Goal: Communication & Community: Answer question/provide support

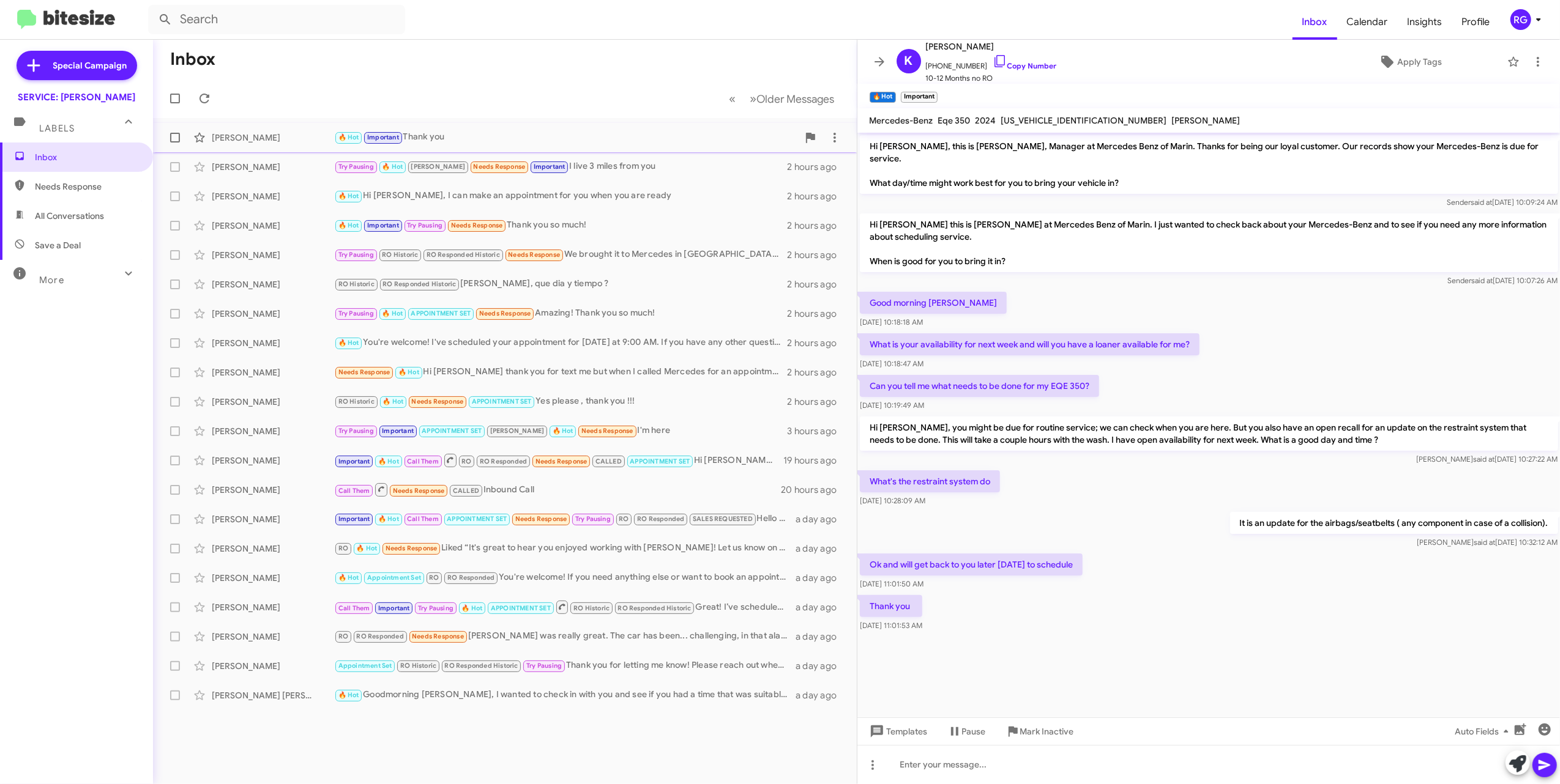
click at [593, 138] on div "🔥 Hot Important Thank you" at bounding box center [567, 137] width 464 height 14
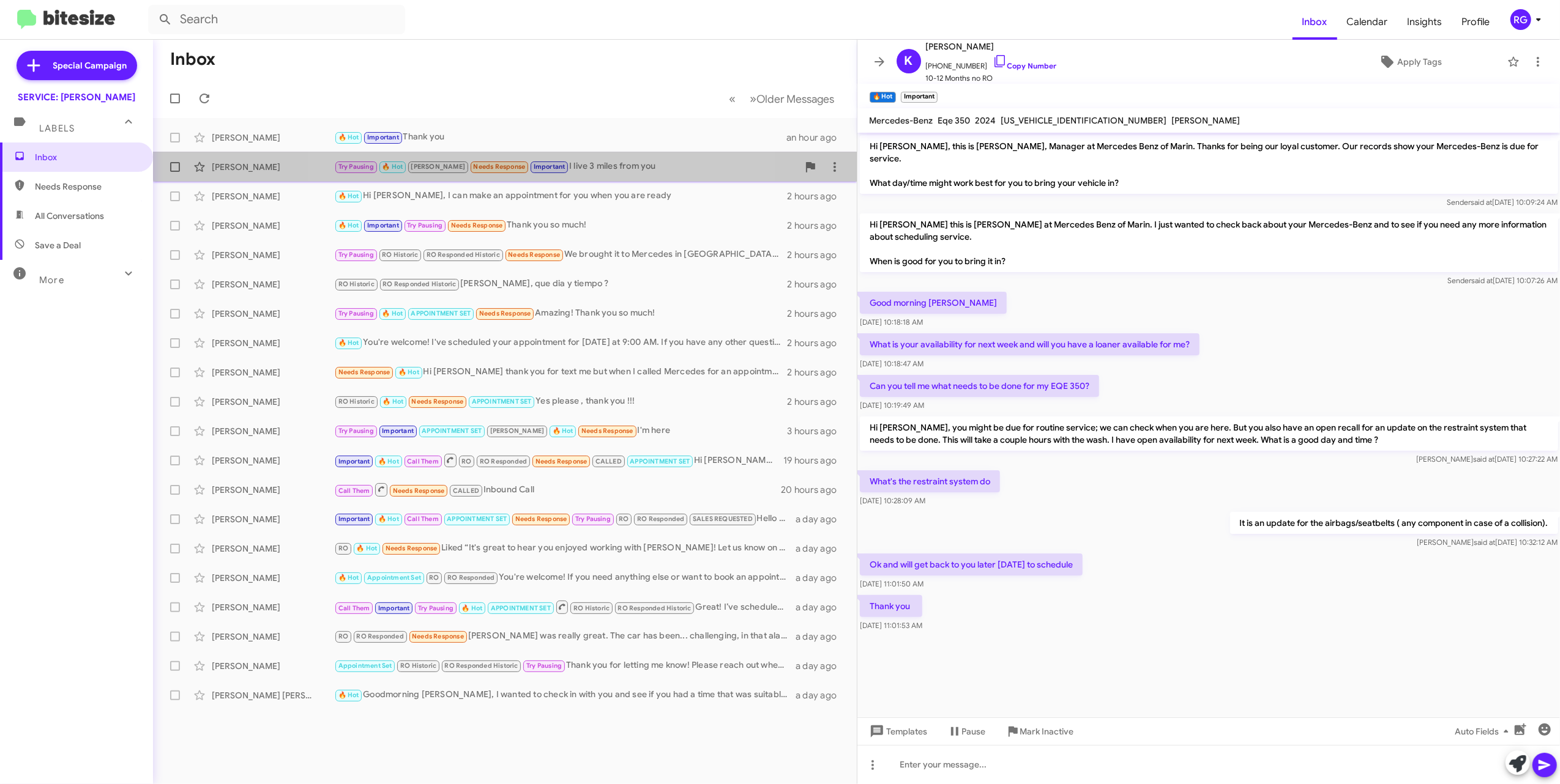
click at [515, 160] on div "Suzanne Ferrari Try Pausing 🔥 Hot RAUL Needs Response Important I live 3 miles …" at bounding box center [505, 167] width 684 height 25
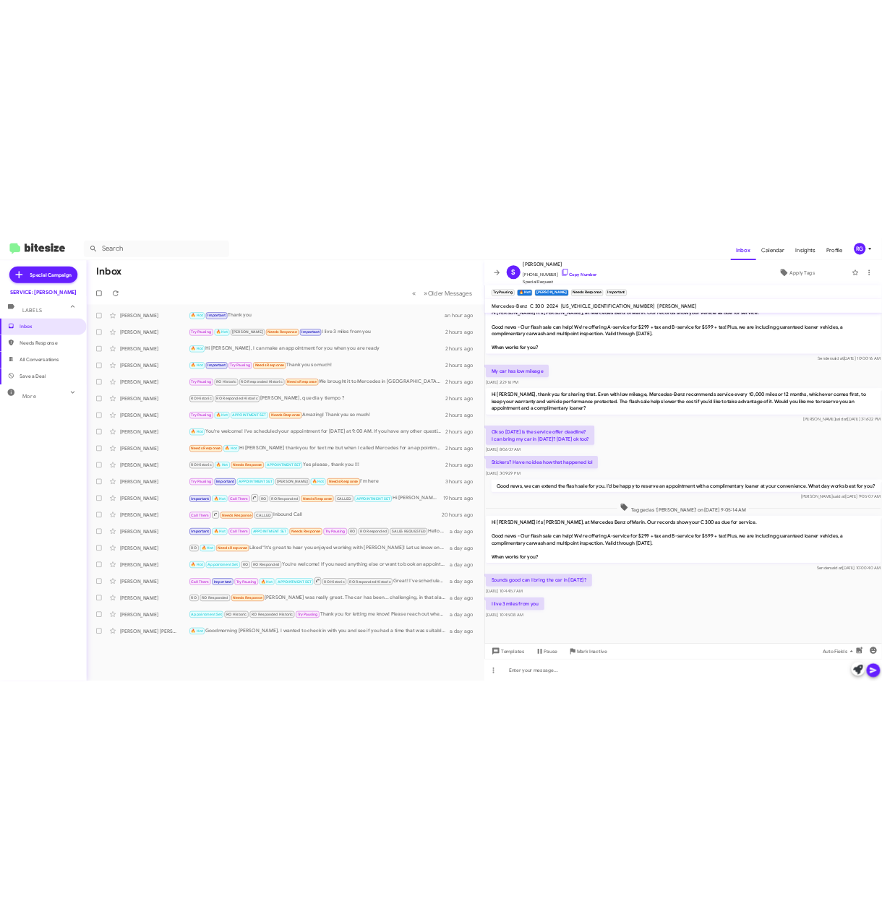
scroll to position [373, 0]
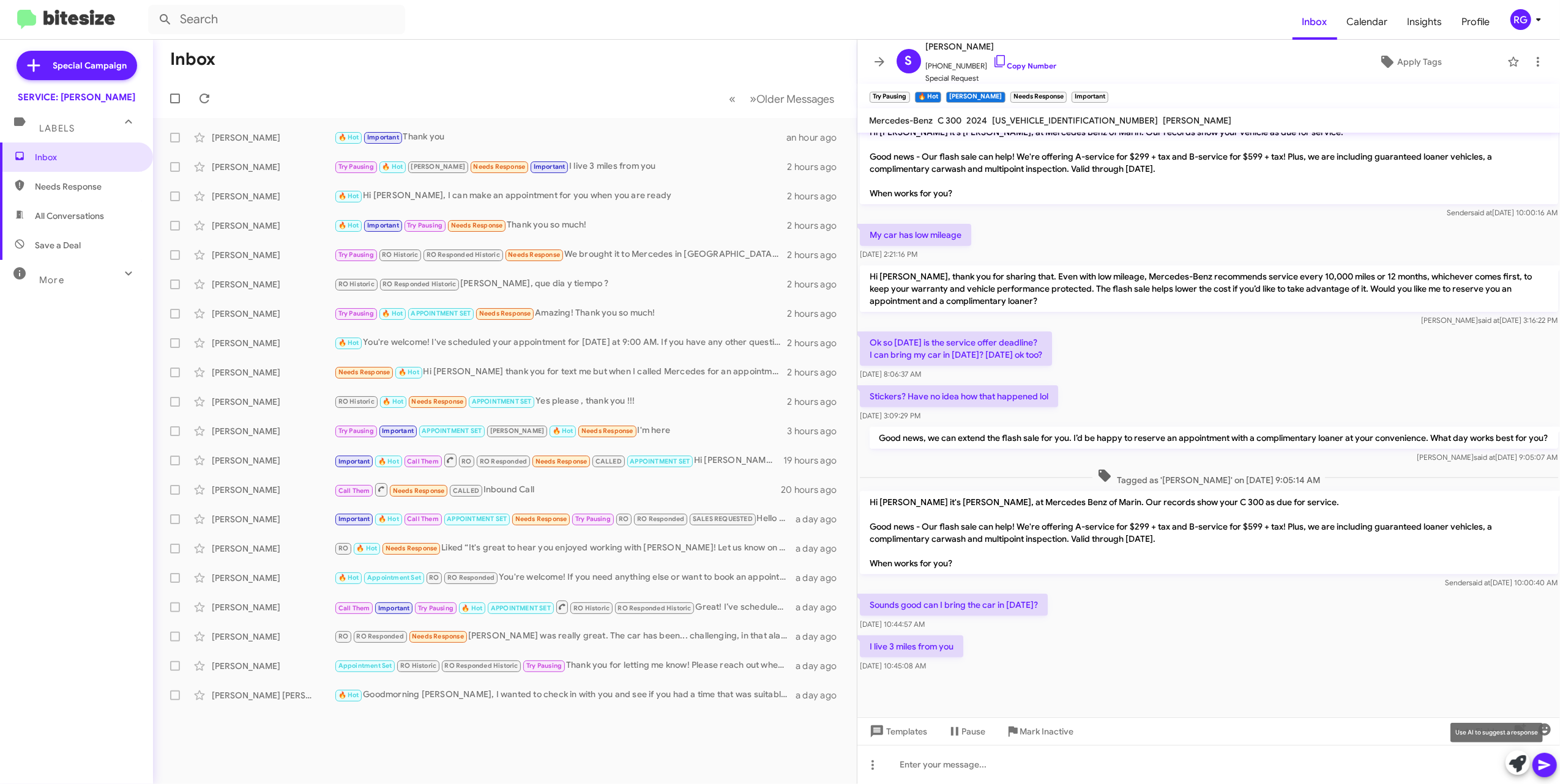
click at [1524, 762] on icon at bounding box center [1518, 765] width 17 height 17
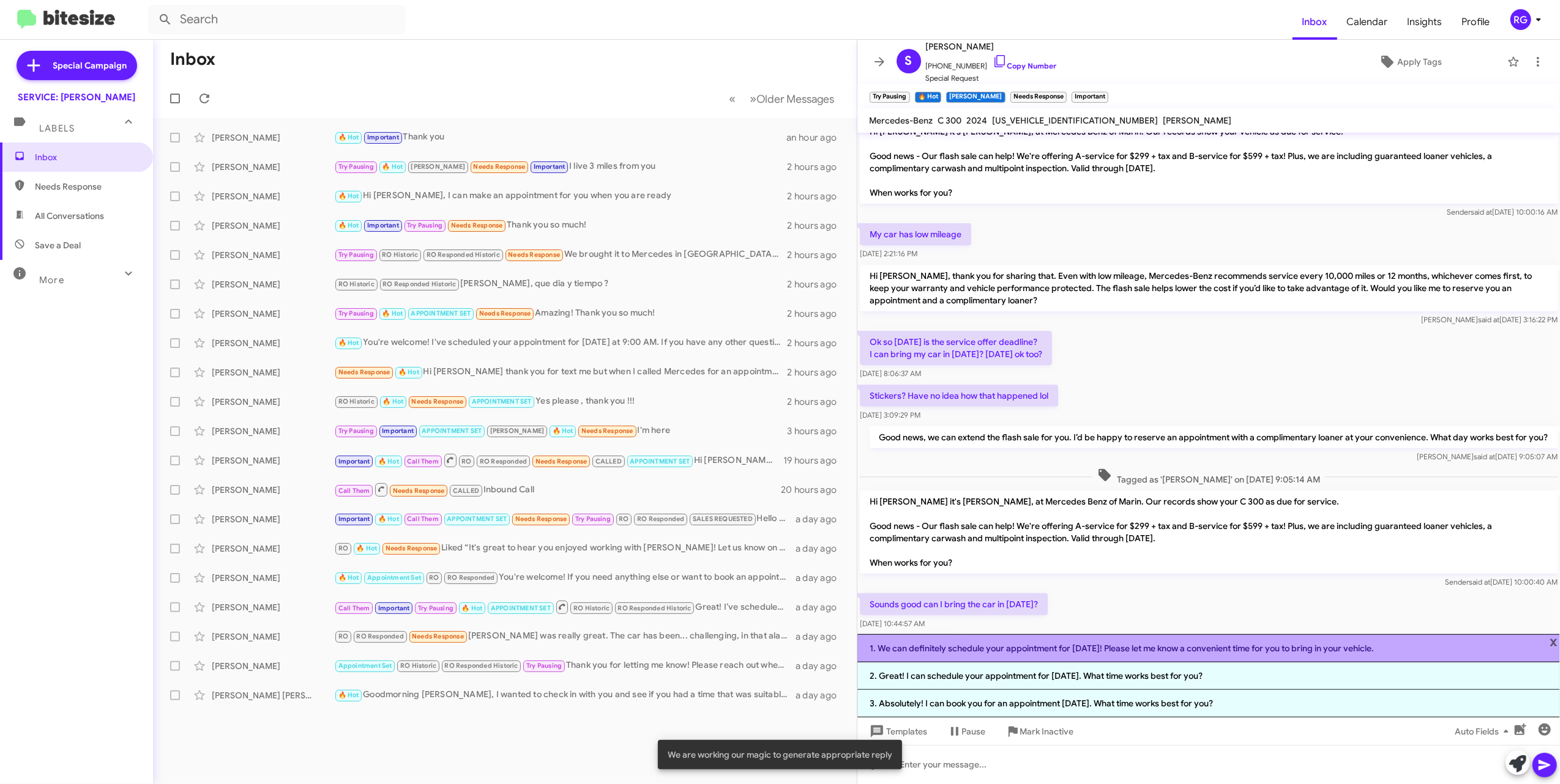
click at [1125, 652] on li "1. We can definitely schedule your appointment for tomorrow! Please let me know…" at bounding box center [1209, 648] width 703 height 28
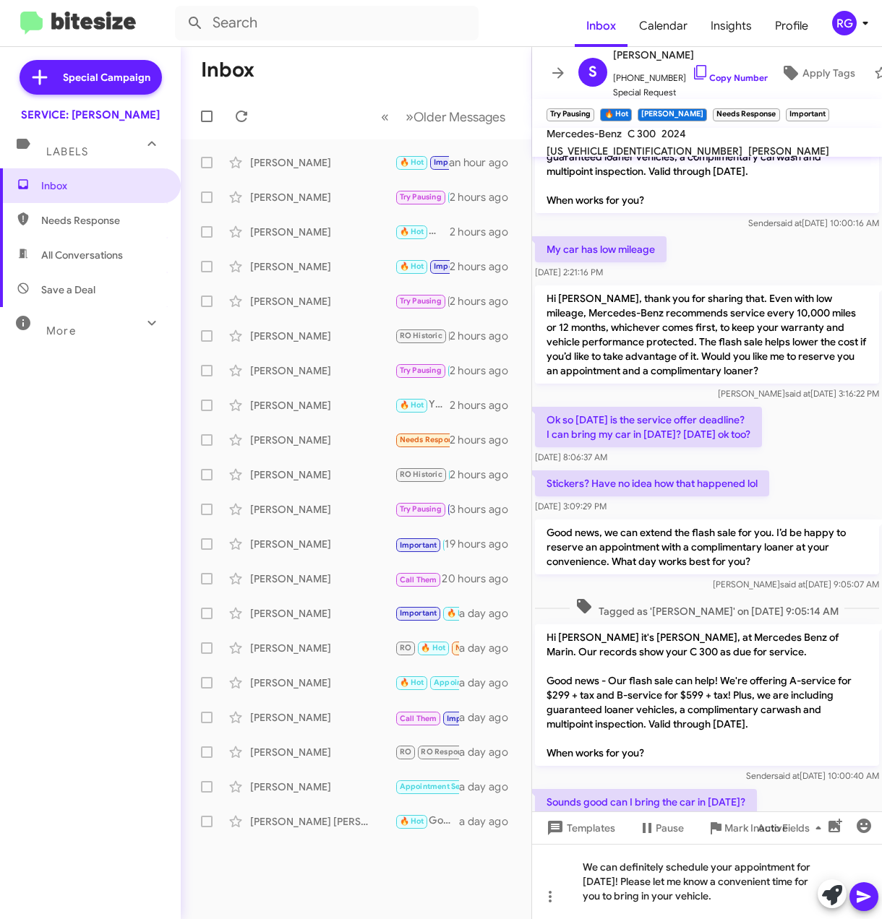
scroll to position [684, 0]
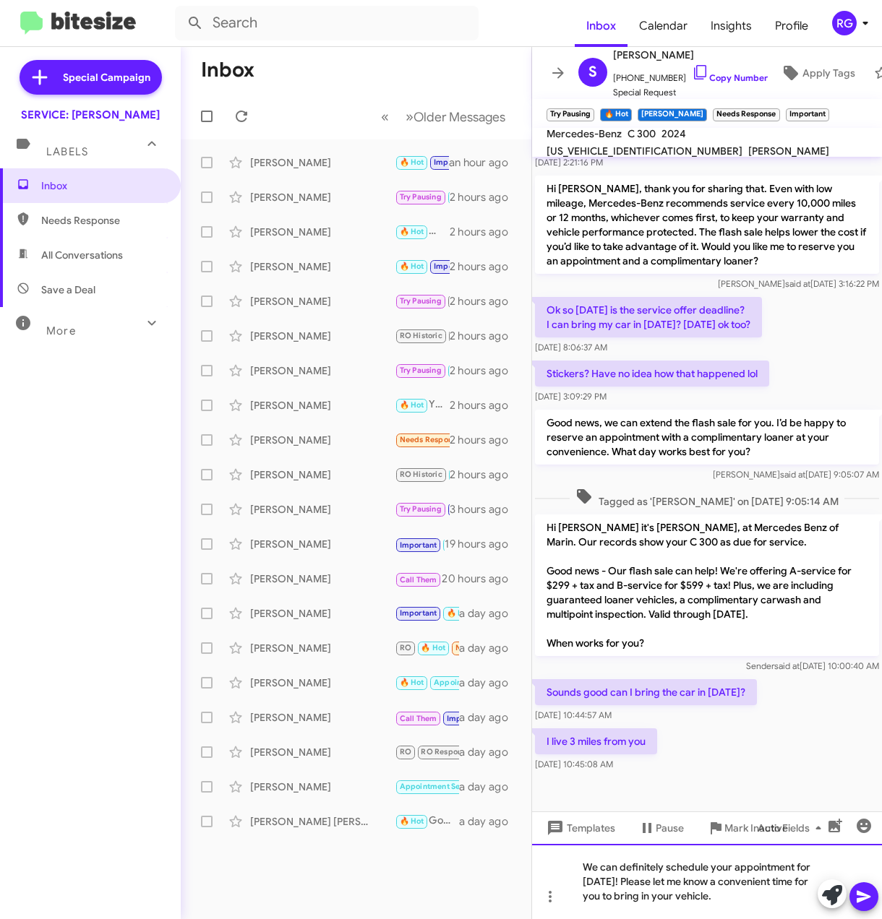
click at [738, 889] on div "We can definitely schedule your appointment for tomorrow! Please let me know a …" at bounding box center [707, 881] width 350 height 75
click at [778, 866] on div "We can definitely schedule your appointment for tomorrow! Please let me know a …" at bounding box center [707, 881] width 350 height 75
click at [865, 892] on icon at bounding box center [863, 896] width 17 height 17
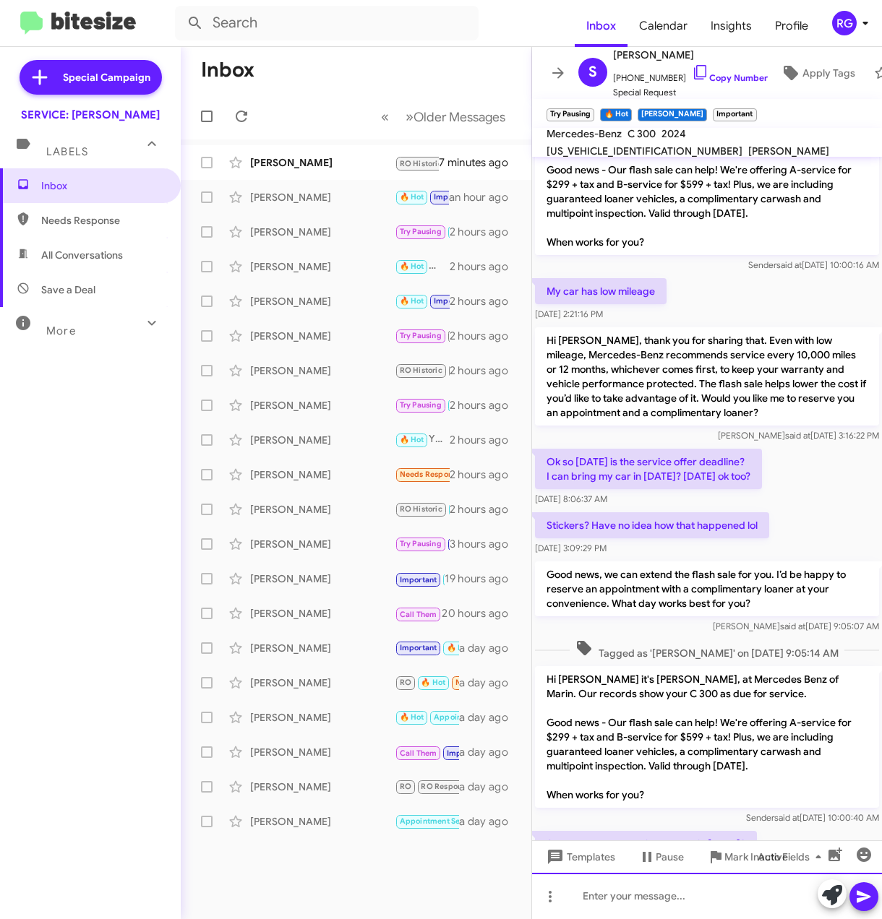
scroll to position [736, 0]
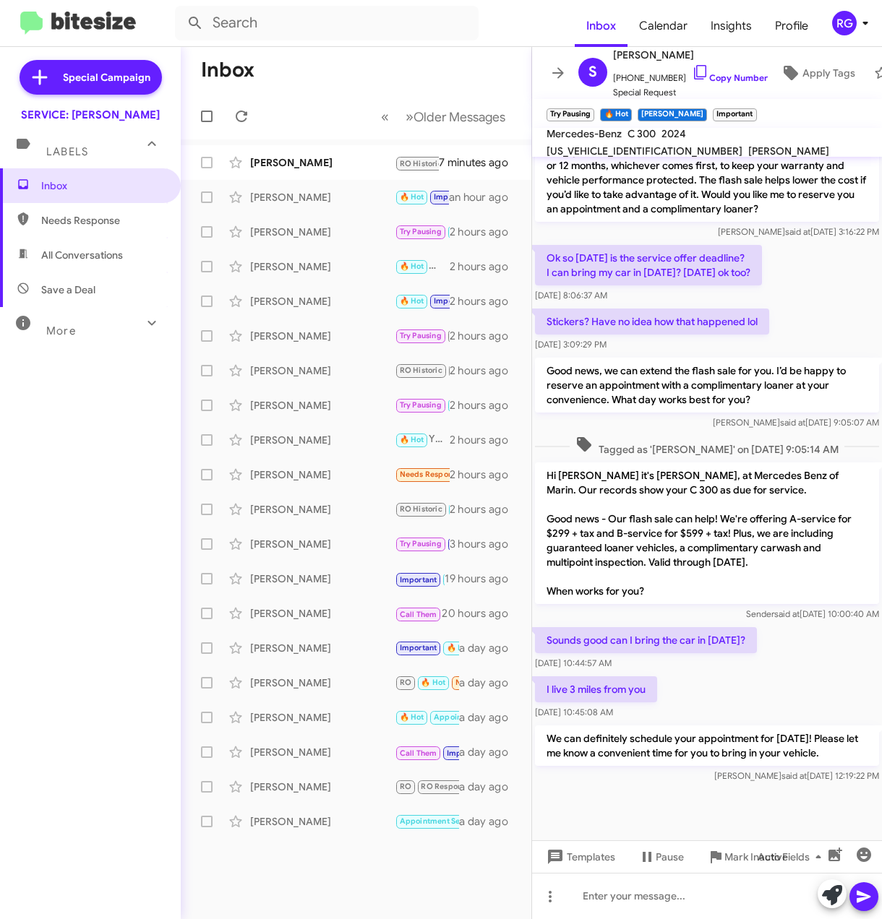
click at [726, 145] on span "W1KAF4GB1RR215127" at bounding box center [644, 151] width 196 height 13
click at [742, 145] on span "W1KAF4GB1RR215127" at bounding box center [644, 151] width 196 height 13
copy span "W1KAF4GB1RR215127"
drag, startPoint x: 791, startPoint y: 500, endPoint x: 726, endPoint y: 521, distance: 67.6
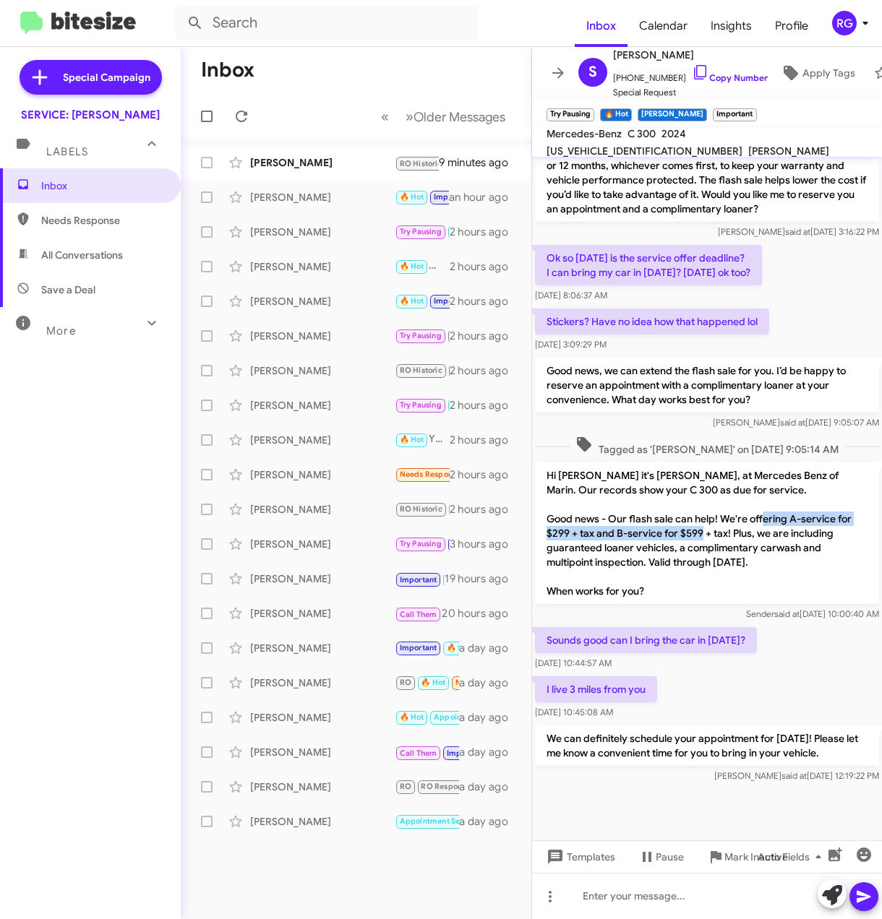
click at [726, 521] on p "Hi Suzanne it's Omar Ibrahimi, at Mercedes Benz of Marin. Our records show your…" at bounding box center [707, 534] width 344 height 142
copy p "A-service for $299 + tax and B-service for $599 + tax"
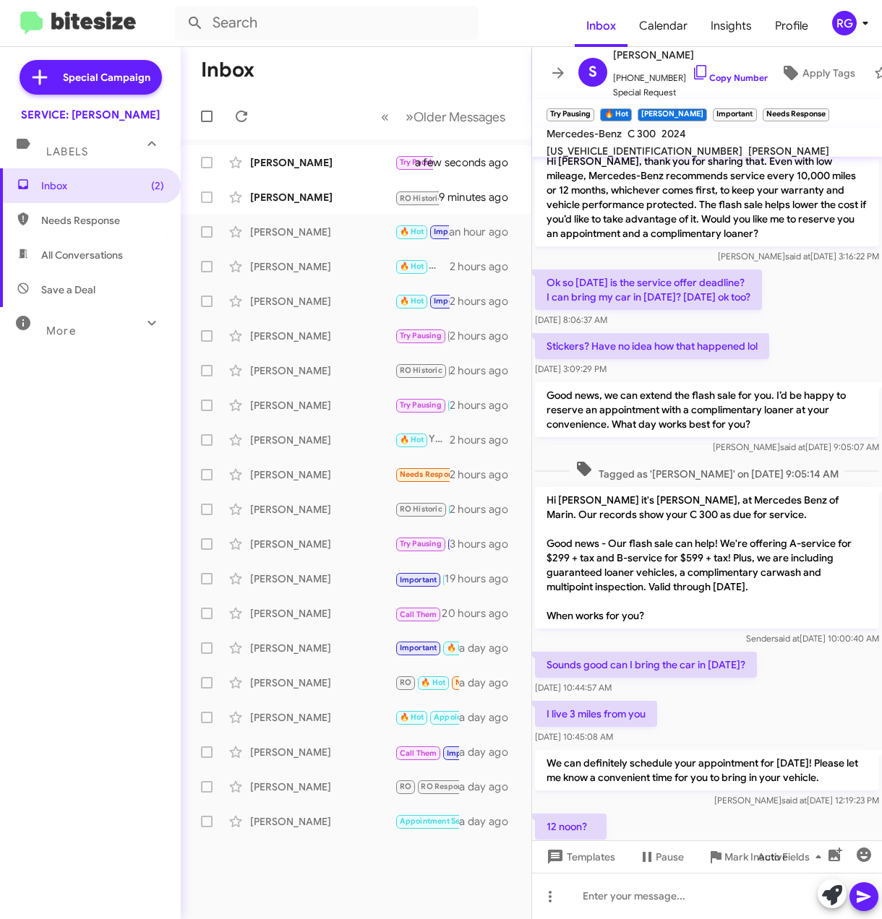
scroll to position [789, 0]
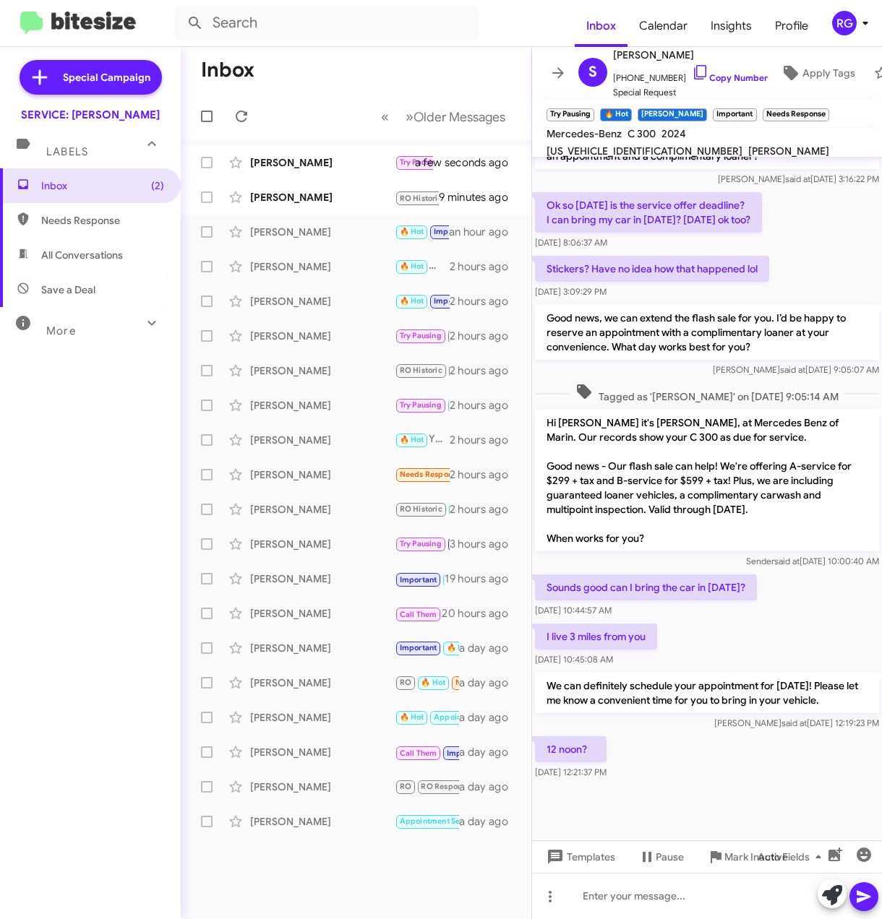
click at [825, 899] on icon at bounding box center [832, 895] width 20 height 20
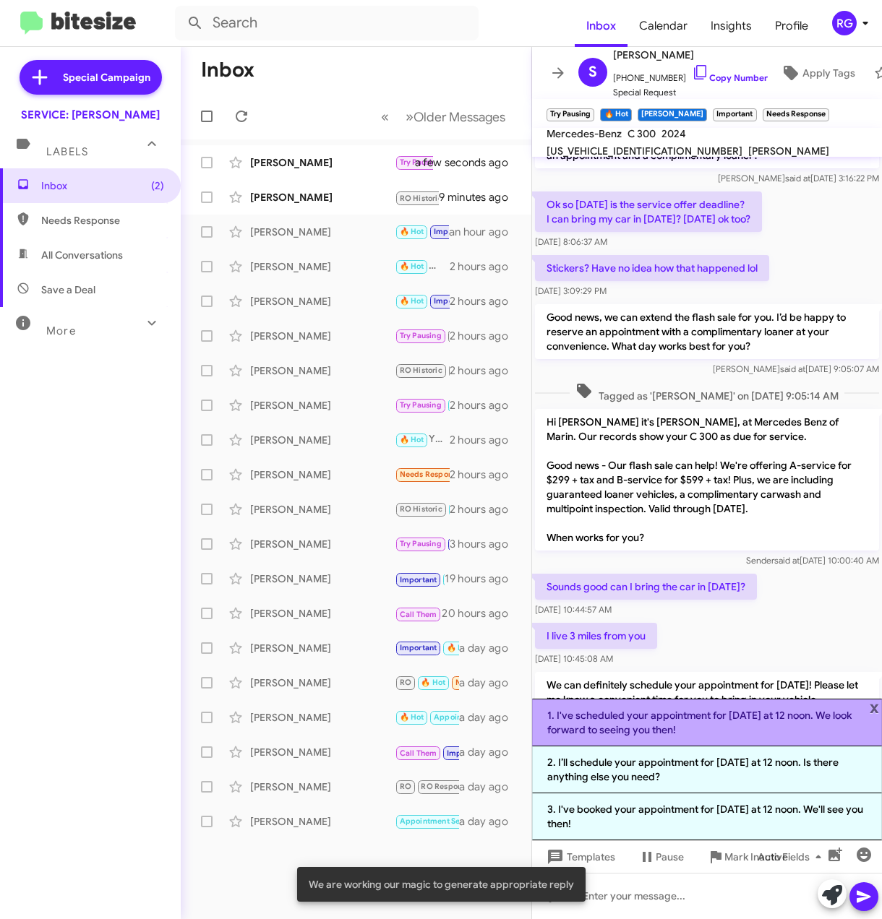
drag, startPoint x: 685, startPoint y: 732, endPoint x: 705, endPoint y: 747, distance: 25.3
click at [685, 733] on li "1. I've scheduled your appointment for tomorrow at 12 noon. We look forward to …" at bounding box center [707, 723] width 350 height 48
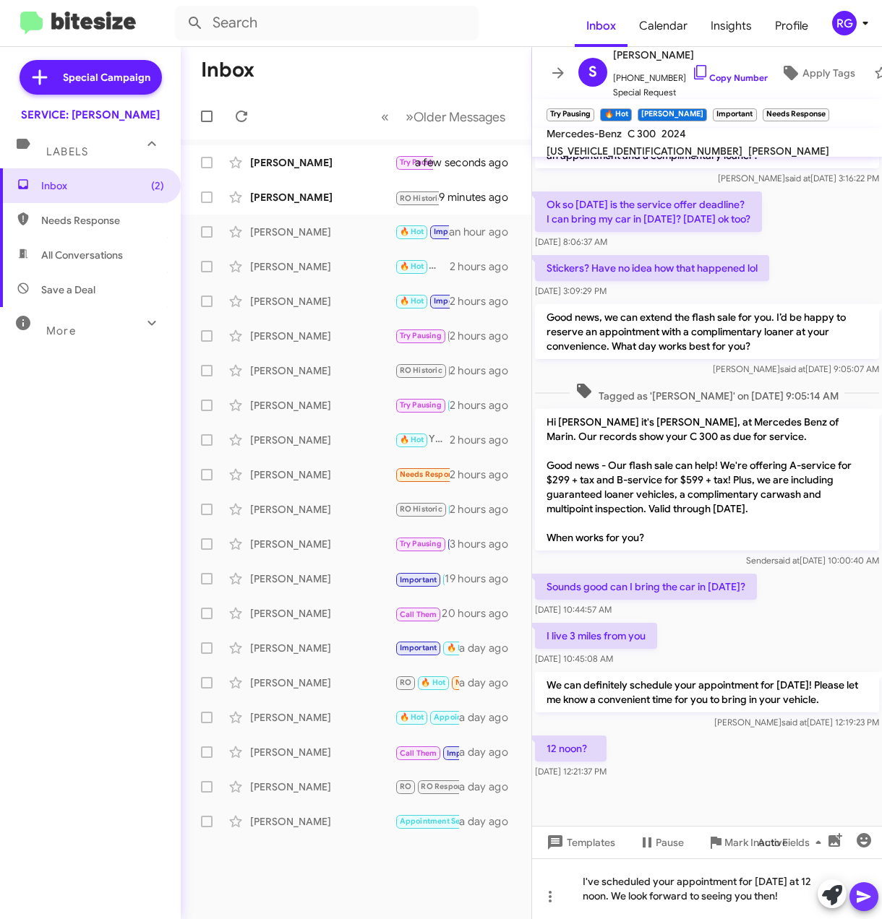
click at [874, 897] on button at bounding box center [863, 896] width 29 height 29
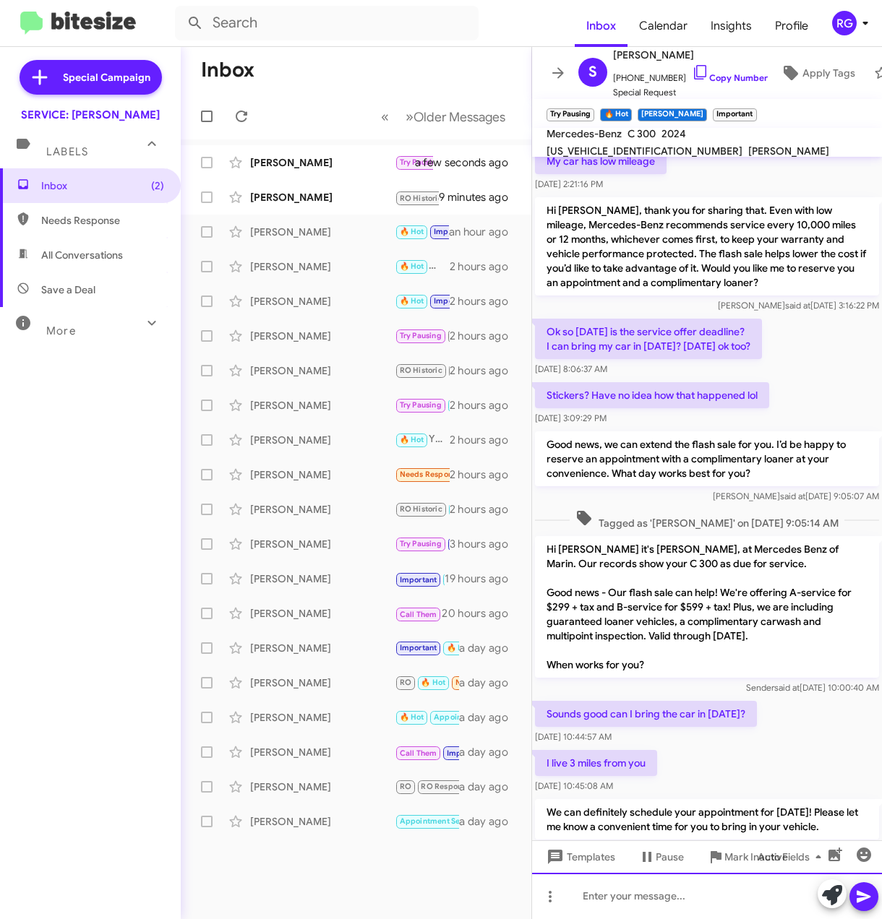
scroll to position [856, 0]
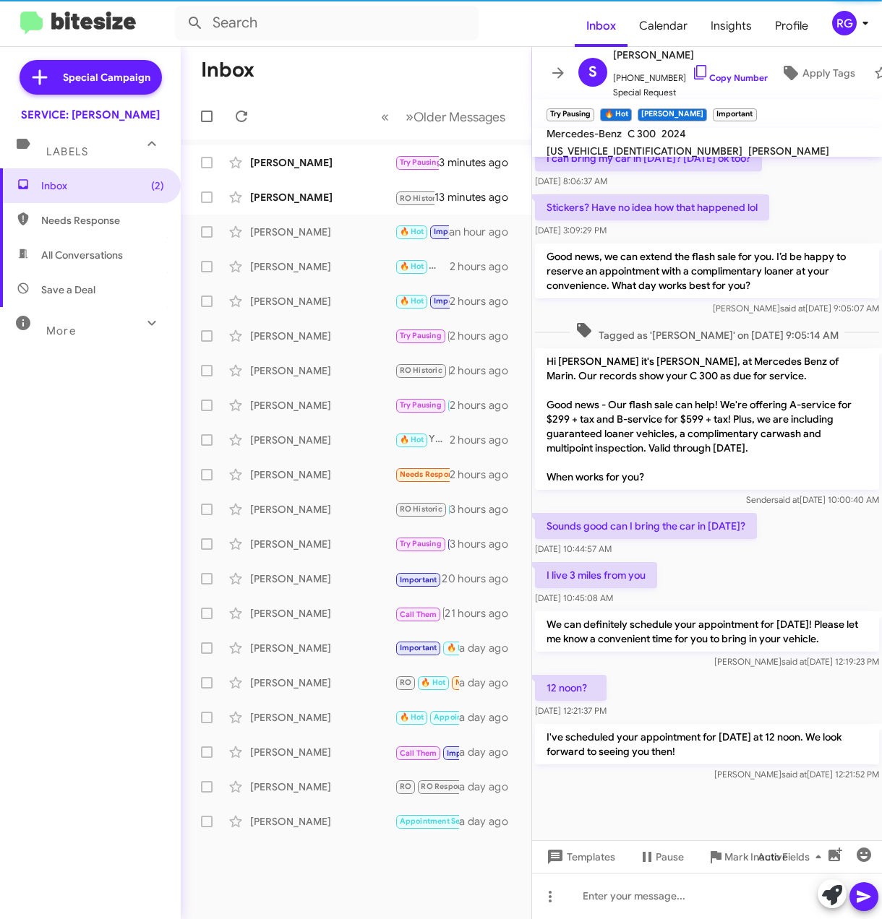
scroll to position [856, 0]
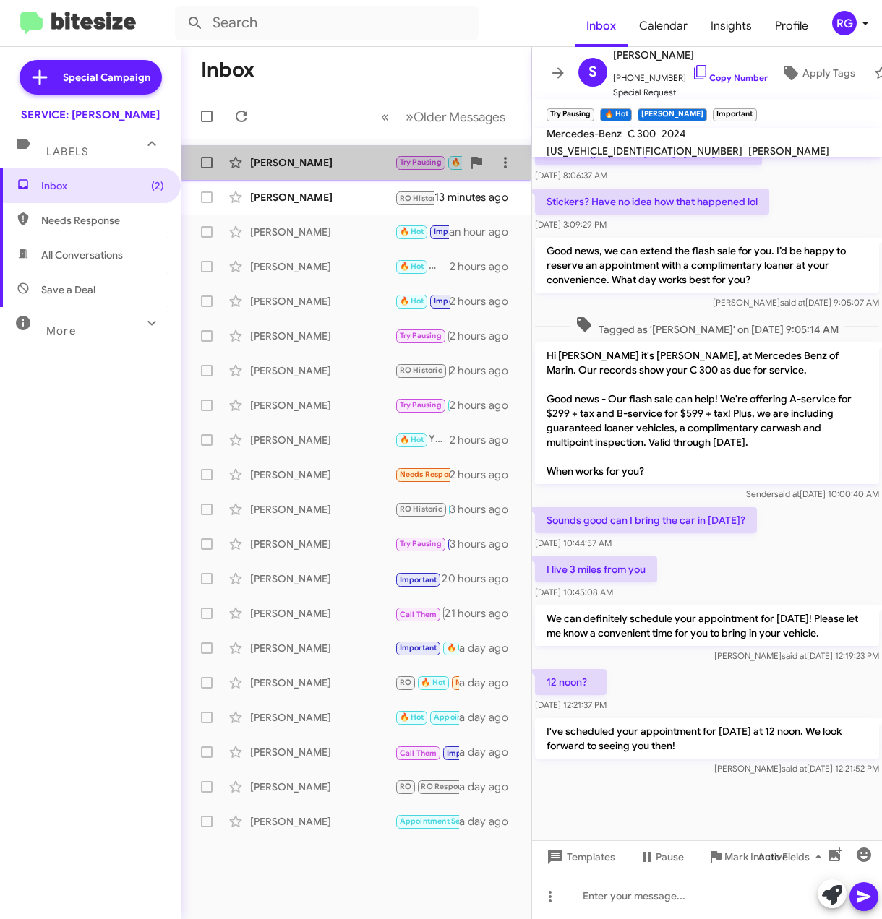
click at [330, 174] on div "Suzanne Ferrari Try Pausing 🔥 Hot RAUL Important I've scheduled your appointmen…" at bounding box center [355, 162] width 327 height 29
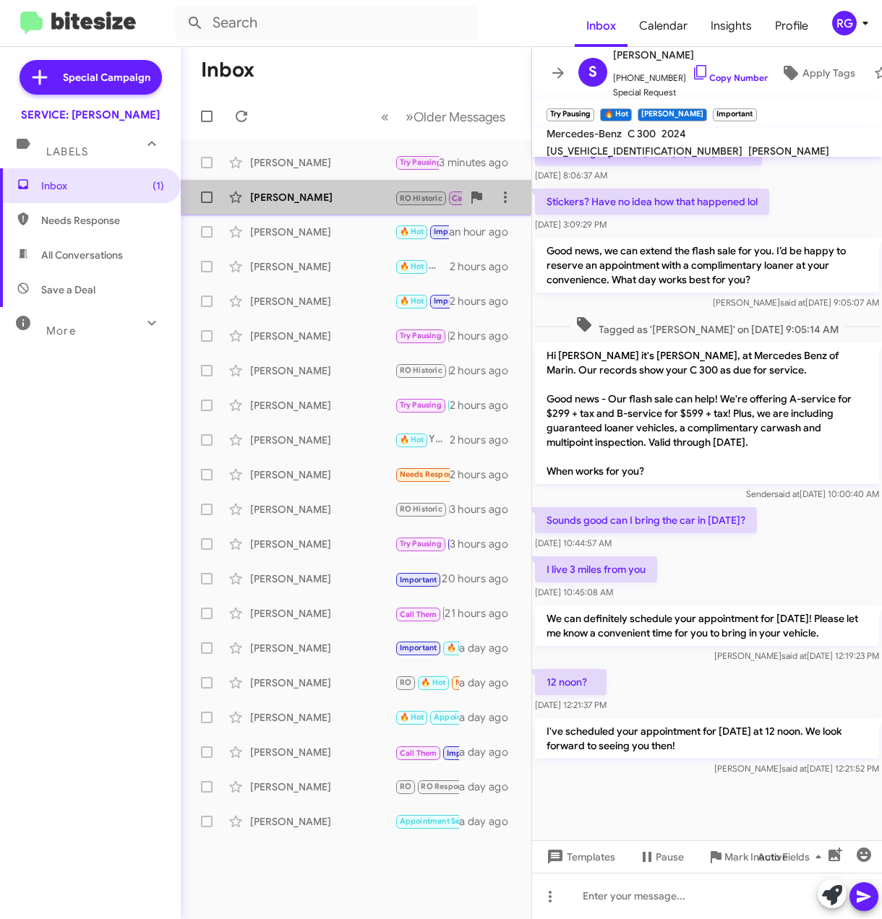
click at [361, 203] on div "[PERSON_NAME]" at bounding box center [322, 197] width 145 height 14
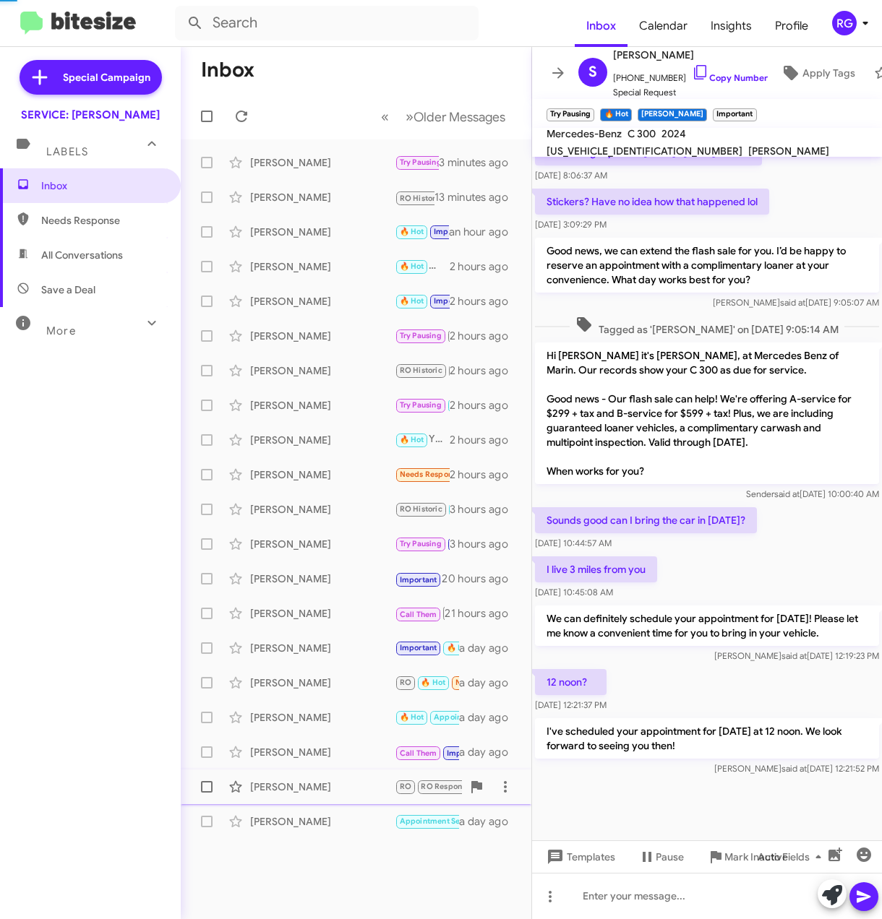
scroll to position [749, 0]
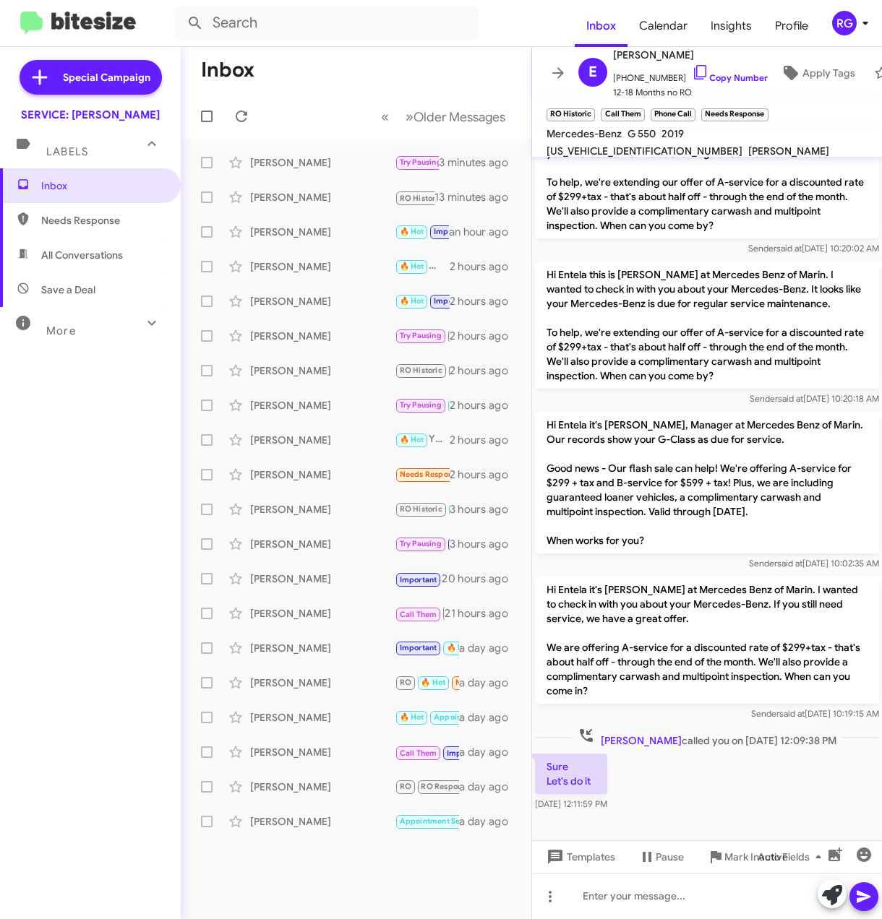
click at [733, 142] on div "[US_VEHICLE_IDENTIFICATION_NUMBER]" at bounding box center [644, 150] width 202 height 17
copy span "[US_VEHICLE_IDENTIFICATION_NUMBER]"
click at [802, 66] on span "Apply Tags" at bounding box center [828, 73] width 53 height 26
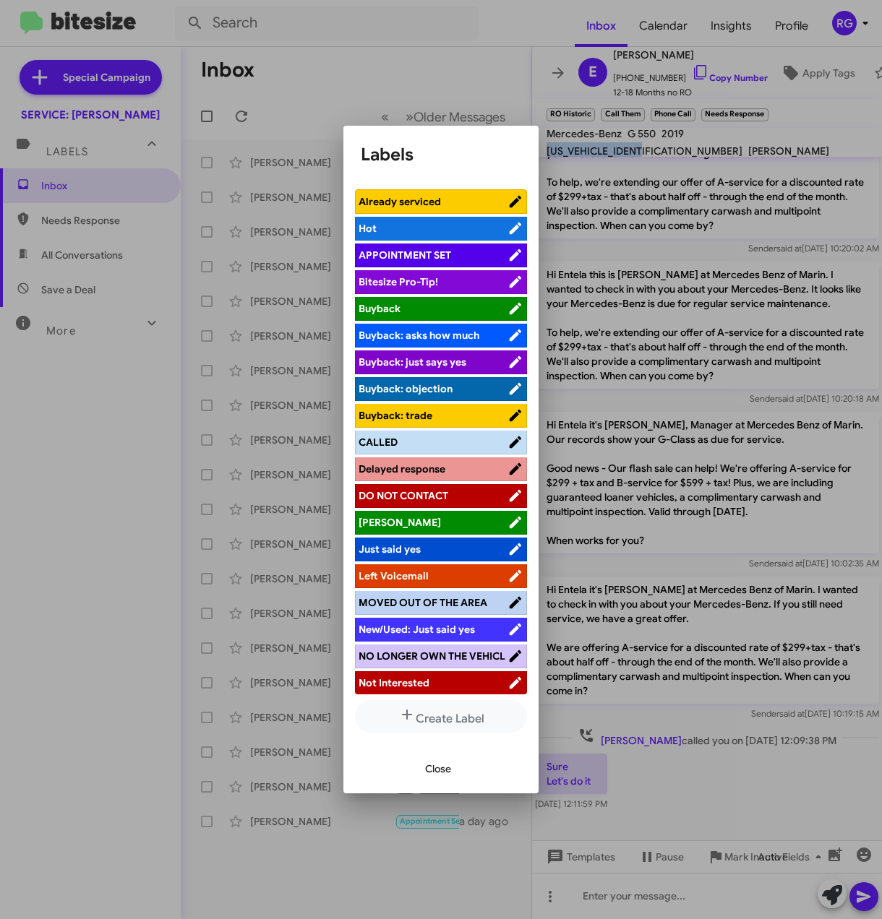
click at [397, 445] on span "CALLED" at bounding box center [377, 442] width 39 height 13
click at [460, 776] on button "Close" at bounding box center [437, 769] width 49 height 26
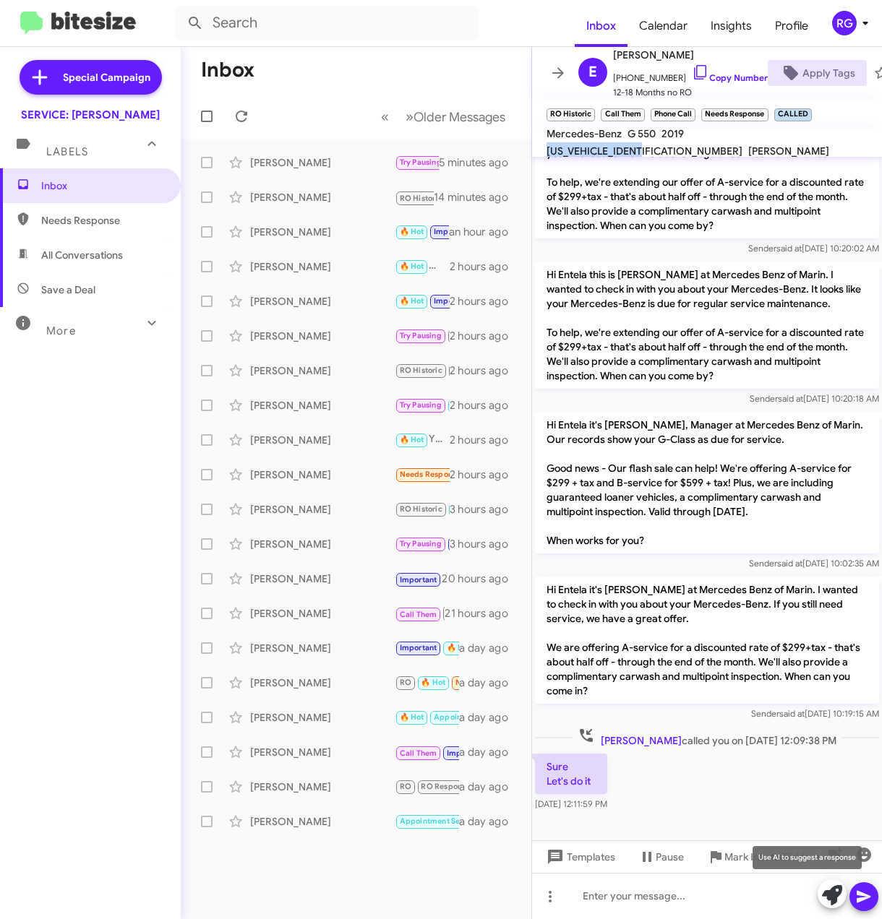
click at [828, 893] on icon at bounding box center [832, 895] width 20 height 20
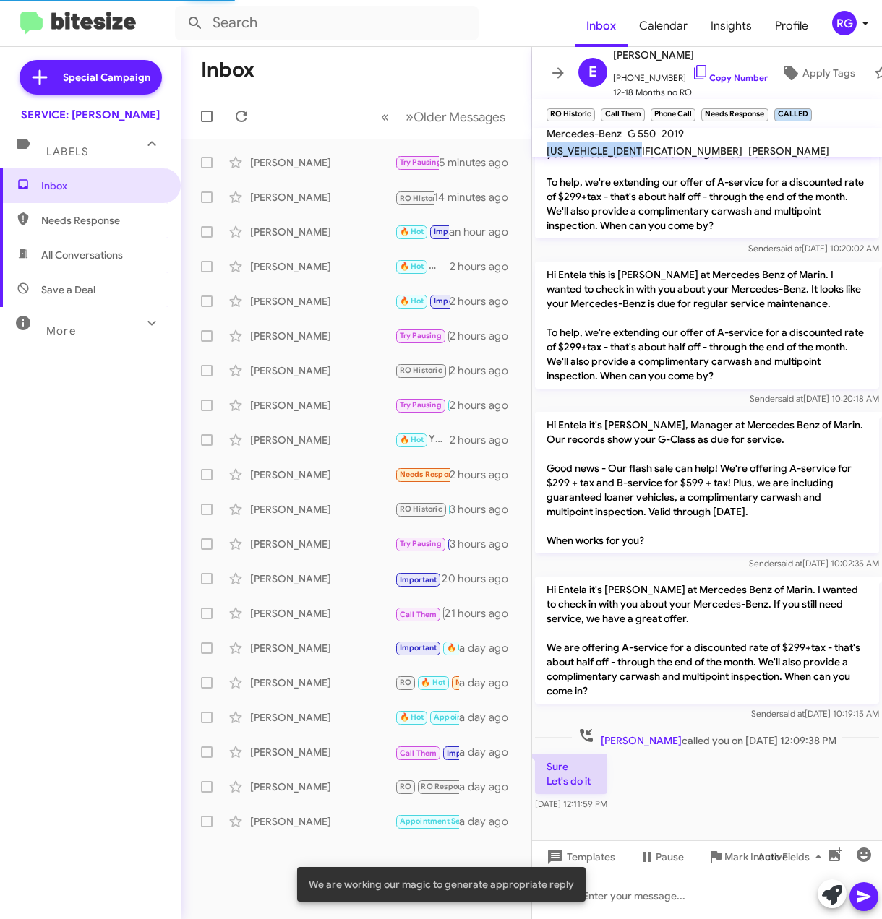
scroll to position [856, 0]
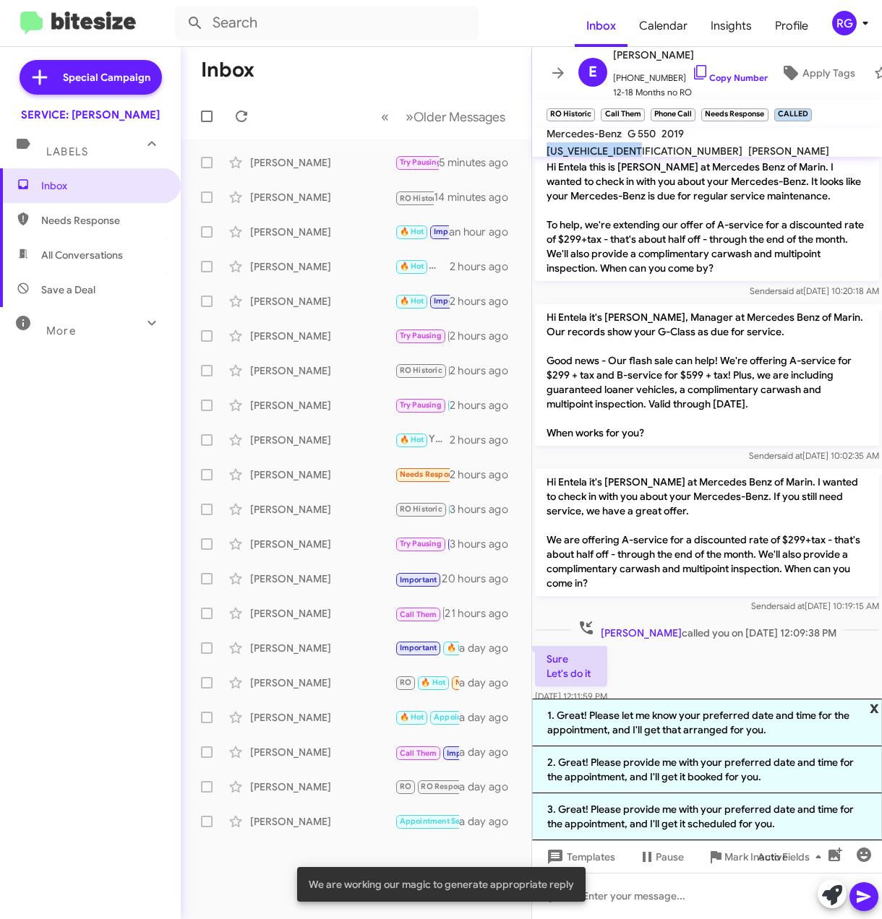
click at [872, 702] on span "x" at bounding box center [873, 707] width 9 height 17
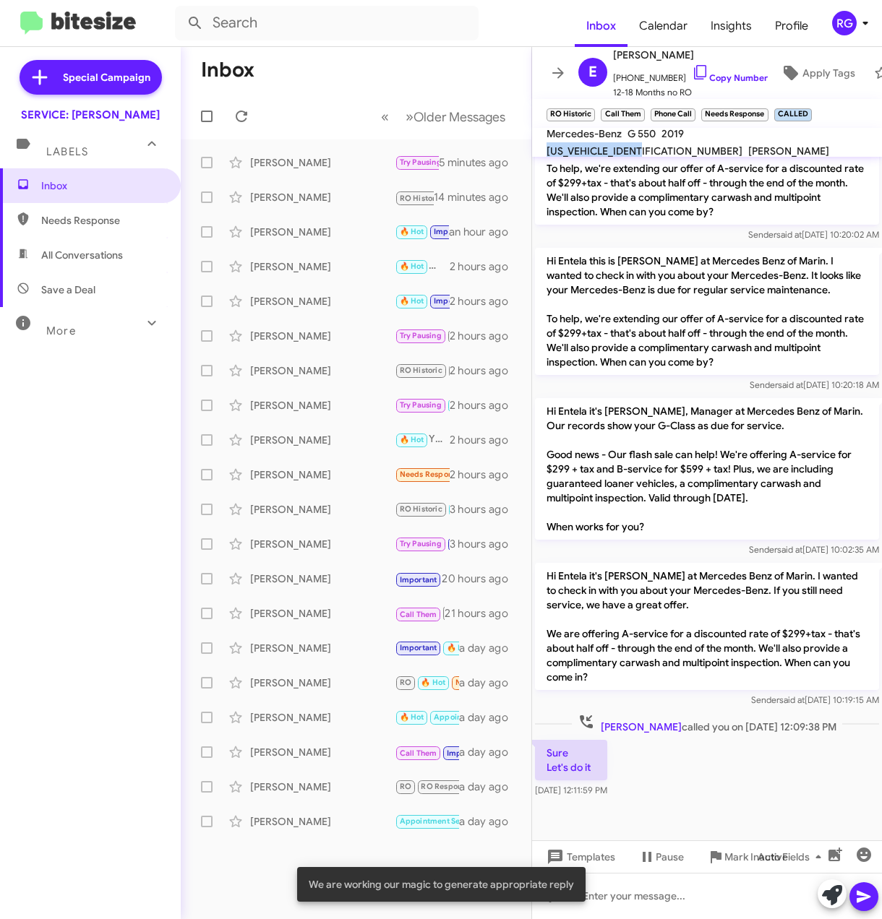
scroll to position [749, 0]
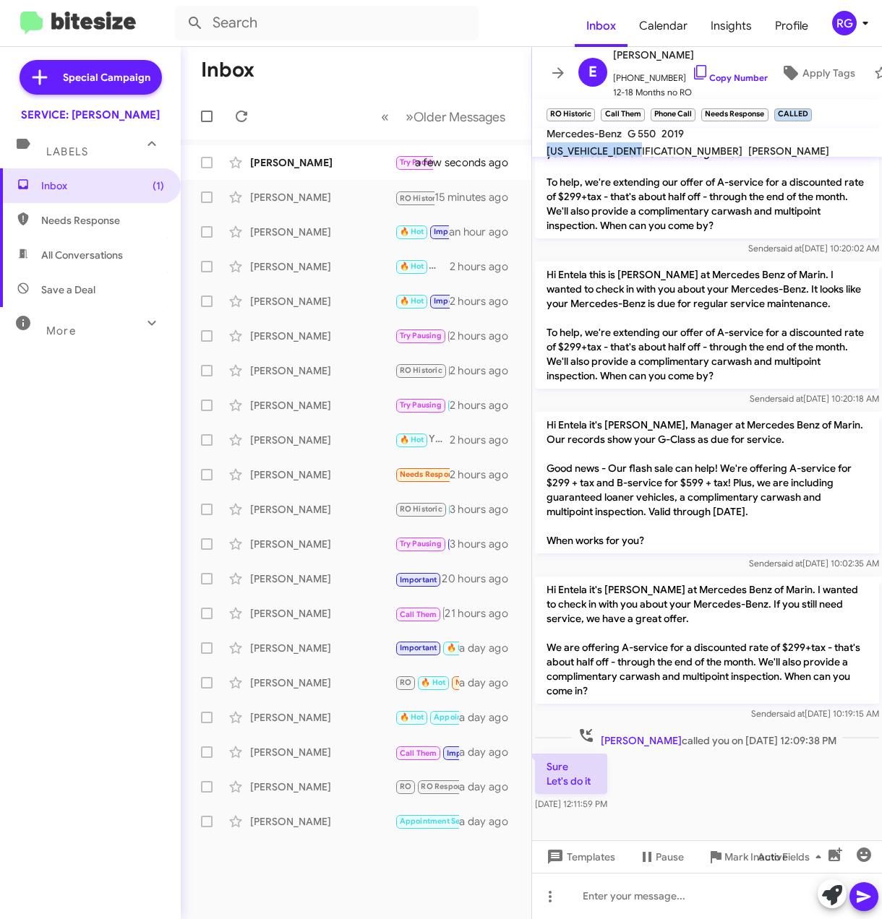
drag, startPoint x: 614, startPoint y: 773, endPoint x: 541, endPoint y: 574, distance: 212.1
click at [541, 574] on div "Hi Joseph, this is Omar Ibrahimi, Manager at Mercedes Benz of Marin. Our record…" at bounding box center [707, 111] width 350 height 1406
copy div "Hi Entela it's Omar Ibrahimi at Mercedes Benz of Marin. I wanted to check in wi…"
click at [751, 708] on span "Sender said at Sep 23, 2025, 10:19:15 AM" at bounding box center [815, 713] width 128 height 11
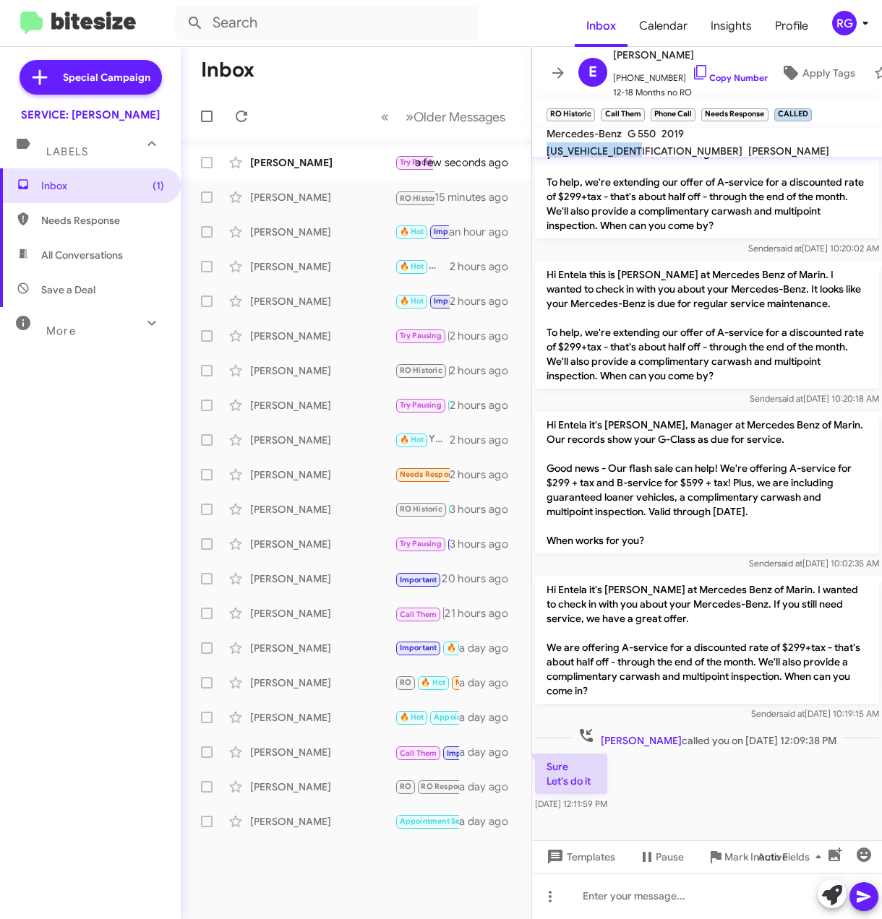
click at [778, 727] on span "Entela Wolberg called you on Sep 30, 2025 - 12:09:38 PM" at bounding box center [707, 737] width 270 height 21
click at [769, 731] on span "Entela Wolberg called you on Sep 30, 2025 - 12:09:38 PM" at bounding box center [707, 737] width 270 height 21
click at [633, 882] on div at bounding box center [707, 896] width 350 height 46
click at [363, 160] on div "[PERSON_NAME]" at bounding box center [322, 162] width 145 height 14
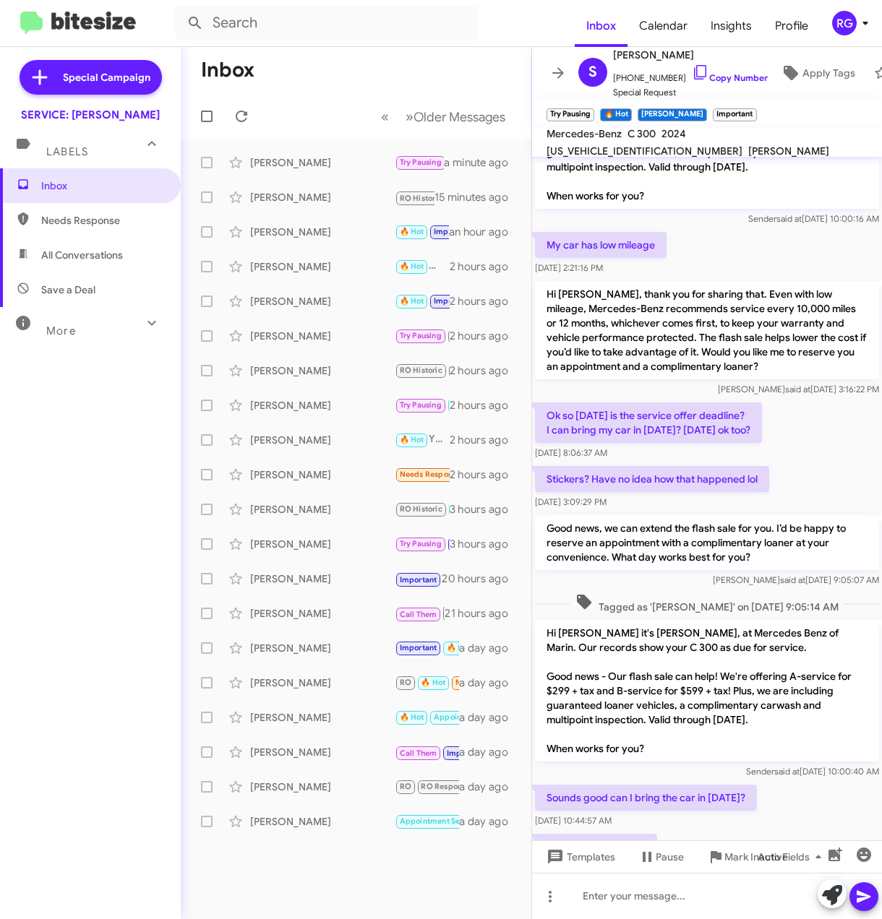
scroll to position [909, 0]
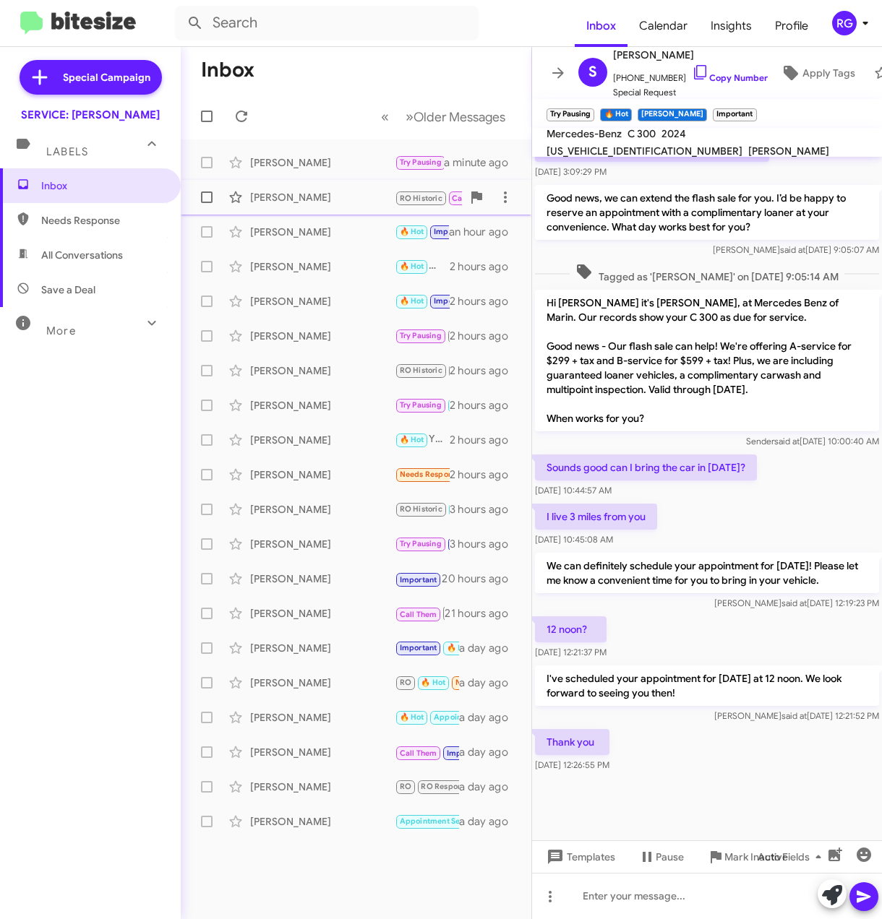
click at [361, 203] on div "[PERSON_NAME]" at bounding box center [322, 197] width 145 height 14
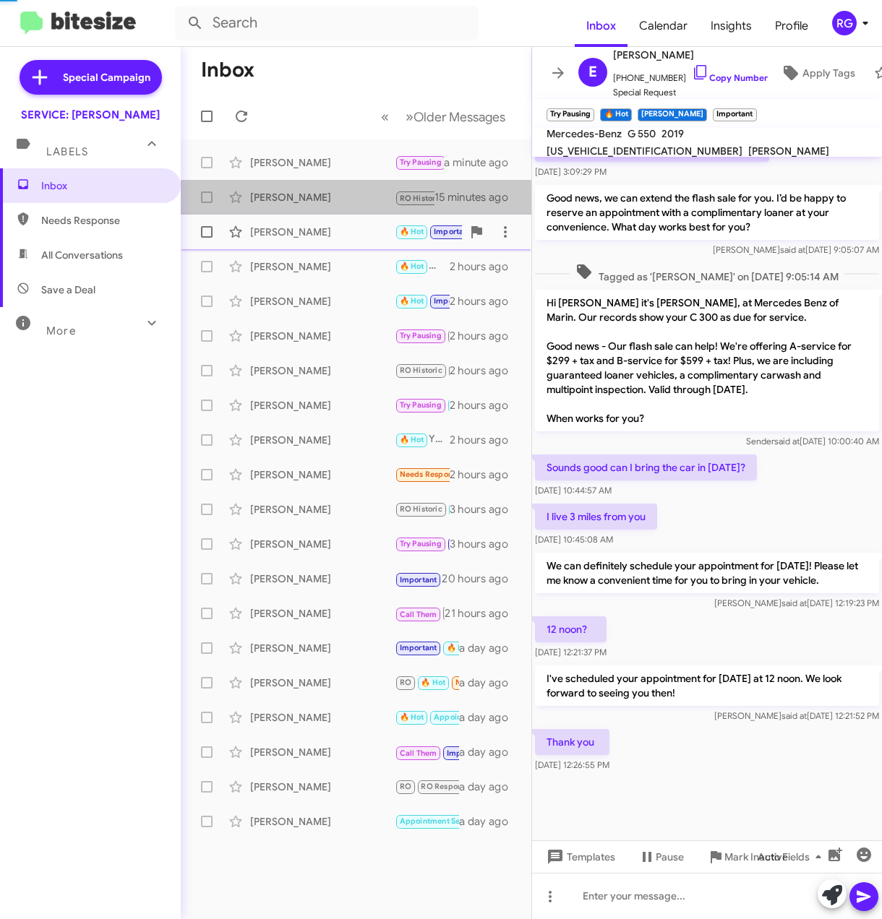
scroll to position [779, 0]
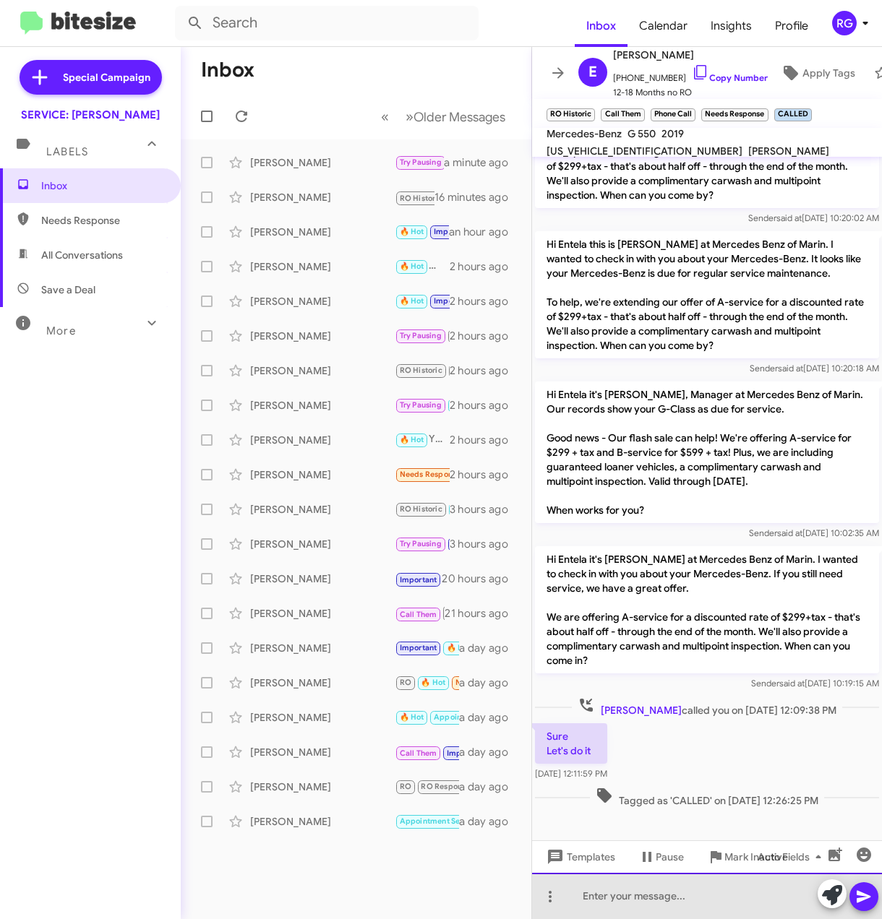
click at [726, 915] on div at bounding box center [707, 896] width 350 height 46
paste div
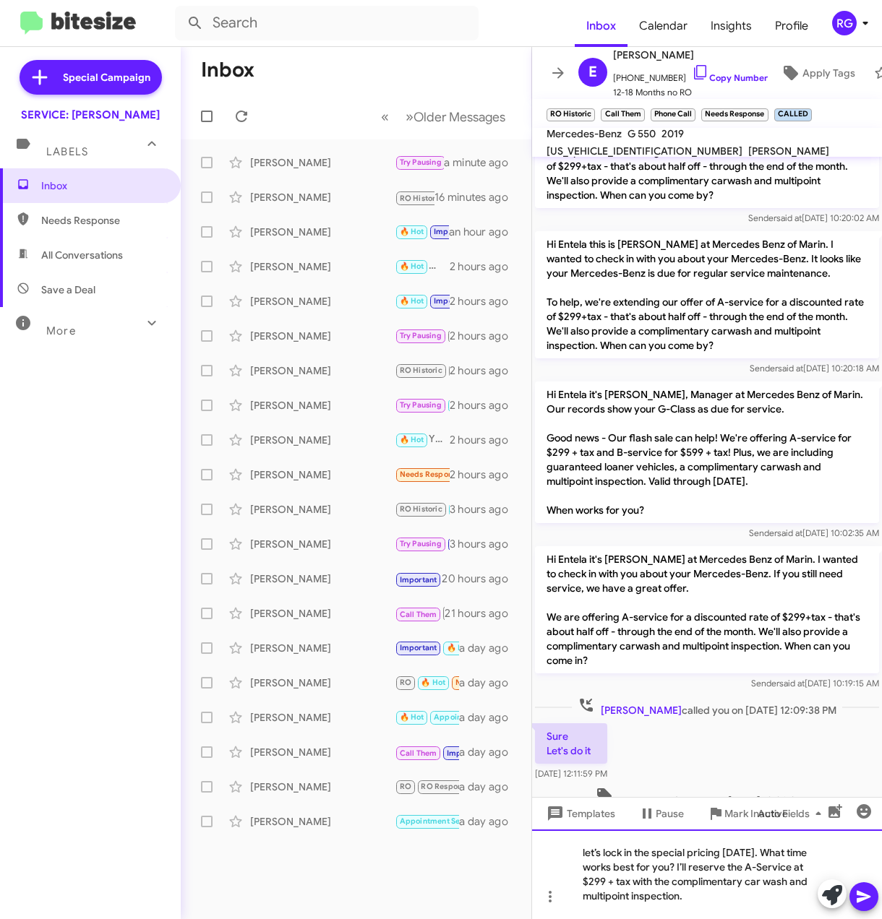
scroll to position [822, 0]
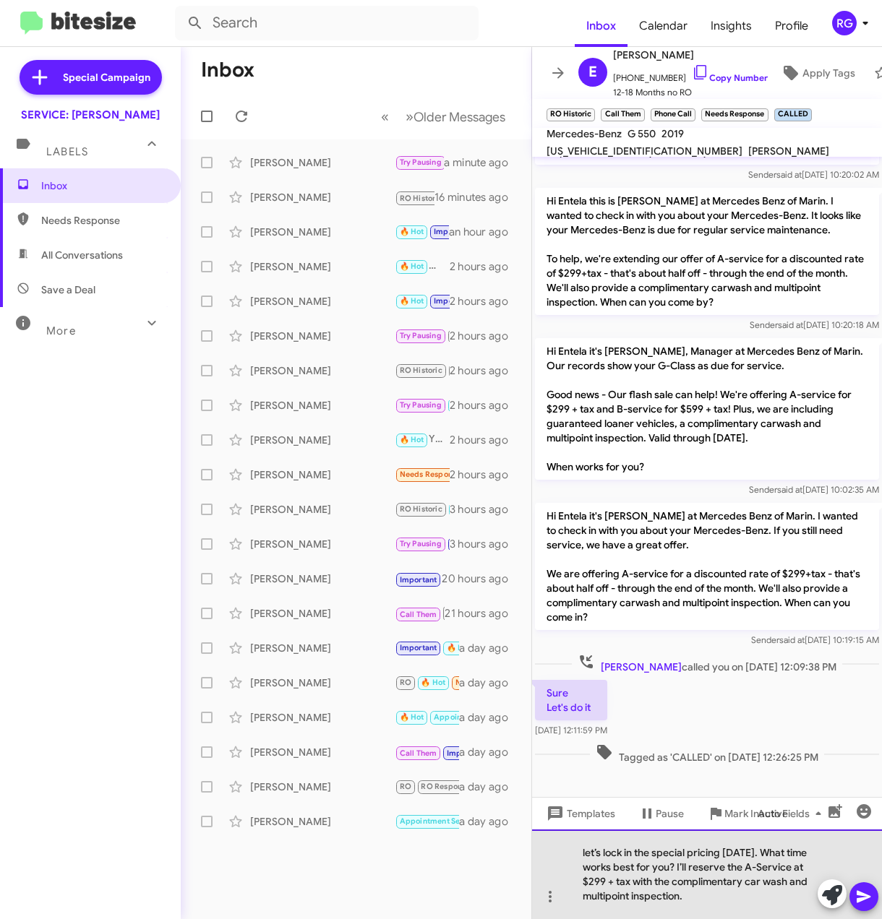
drag, startPoint x: 682, startPoint y: 867, endPoint x: 698, endPoint y: 868, distance: 15.9
click at [698, 868] on div "let’s lock in the special pricing today. What time works best for you? I’ll res…" at bounding box center [707, 875] width 350 height 90
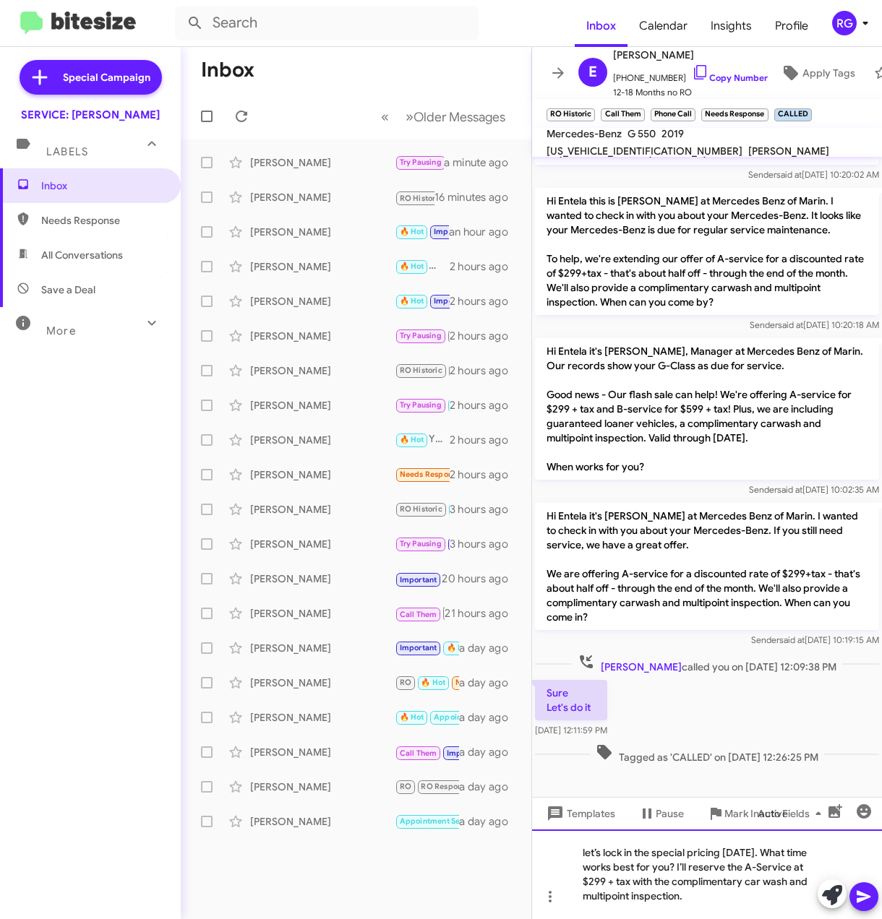
click at [689, 867] on div "let’s lock in the special pricing today. What time works best for you? I’ll res…" at bounding box center [707, 875] width 350 height 90
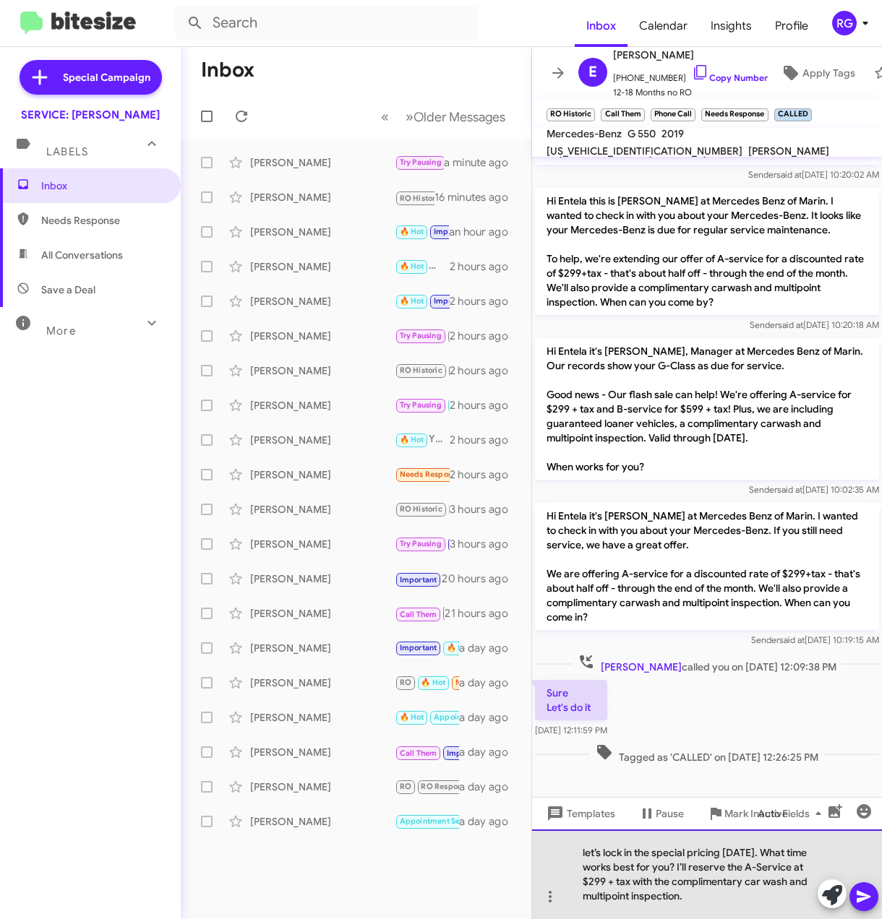
click at [680, 887] on div "let’s lock in the special pricing today. What time works best for you? I’ll res…" at bounding box center [707, 875] width 350 height 90
drag, startPoint x: 711, startPoint y: 900, endPoint x: 723, endPoint y: 908, distance: 14.0
click at [713, 902] on div "let’s lock in the special pricing today. What time works best for you? I’ll res…" at bounding box center [707, 875] width 350 height 90
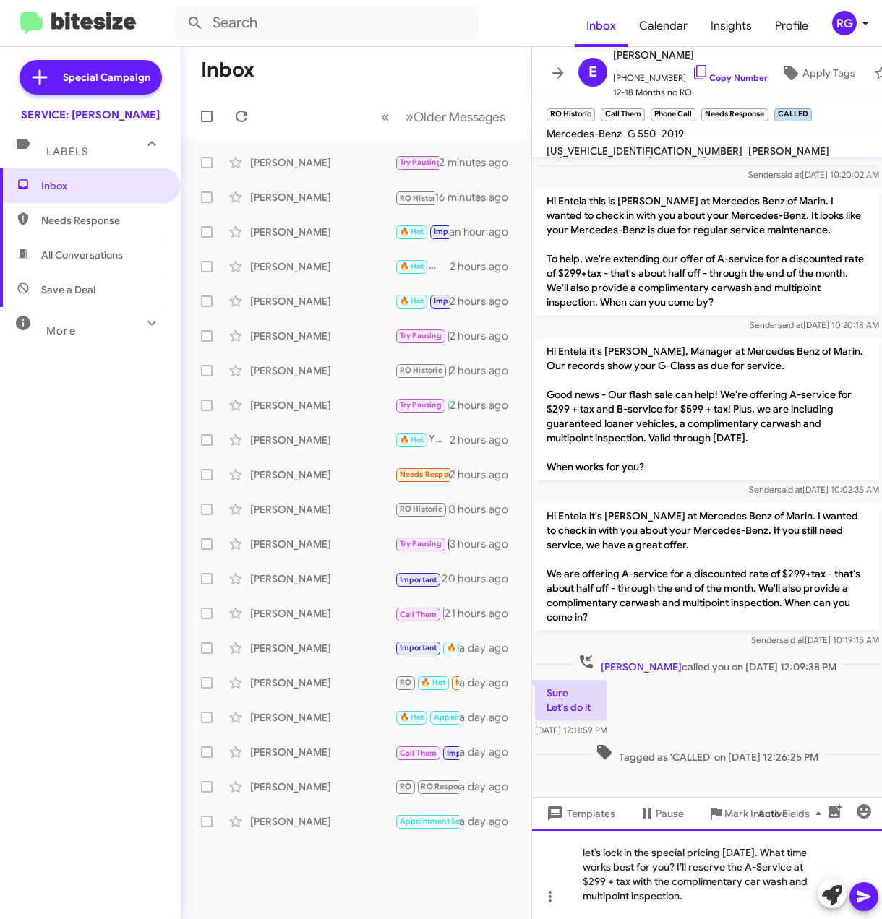
click at [582, 853] on div "let’s lock in the special pricing today. What time works best for you? I’ll res…" at bounding box center [707, 875] width 350 height 90
click at [585, 853] on div "let’s lock in the special pricing today. What time works best for you? I’ll res…" at bounding box center [707, 875] width 350 height 90
click at [588, 853] on div "let’s lock in the special pricing today. What time works best for you? I’ll res…" at bounding box center [707, 875] width 350 height 90
click at [587, 854] on div "let’s lock in the special pricing today. What time works best for you? I’ll res…" at bounding box center [707, 875] width 350 height 90
click at [588, 880] on div "Let’s lock in the special pricing [DATE]. What time works best for you? I’ll re…" at bounding box center [707, 875] width 350 height 90
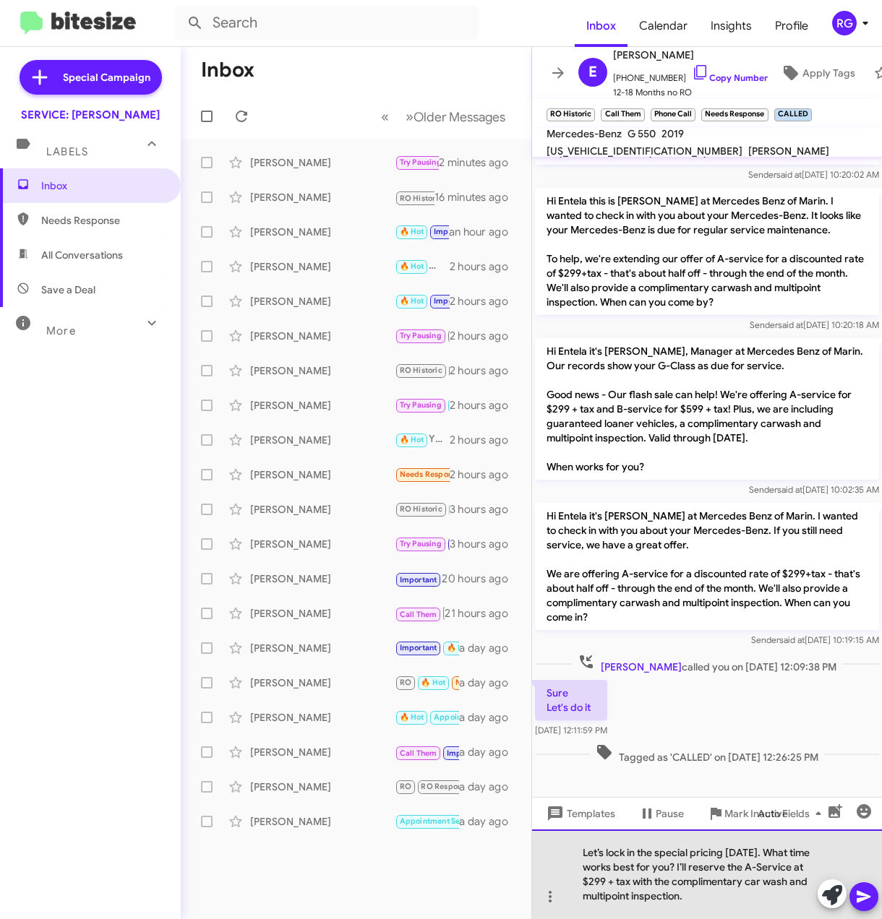
click at [677, 883] on div "Let’s lock in the special pricing [DATE]. What time works best for you? I’ll re…" at bounding box center [707, 875] width 350 height 90
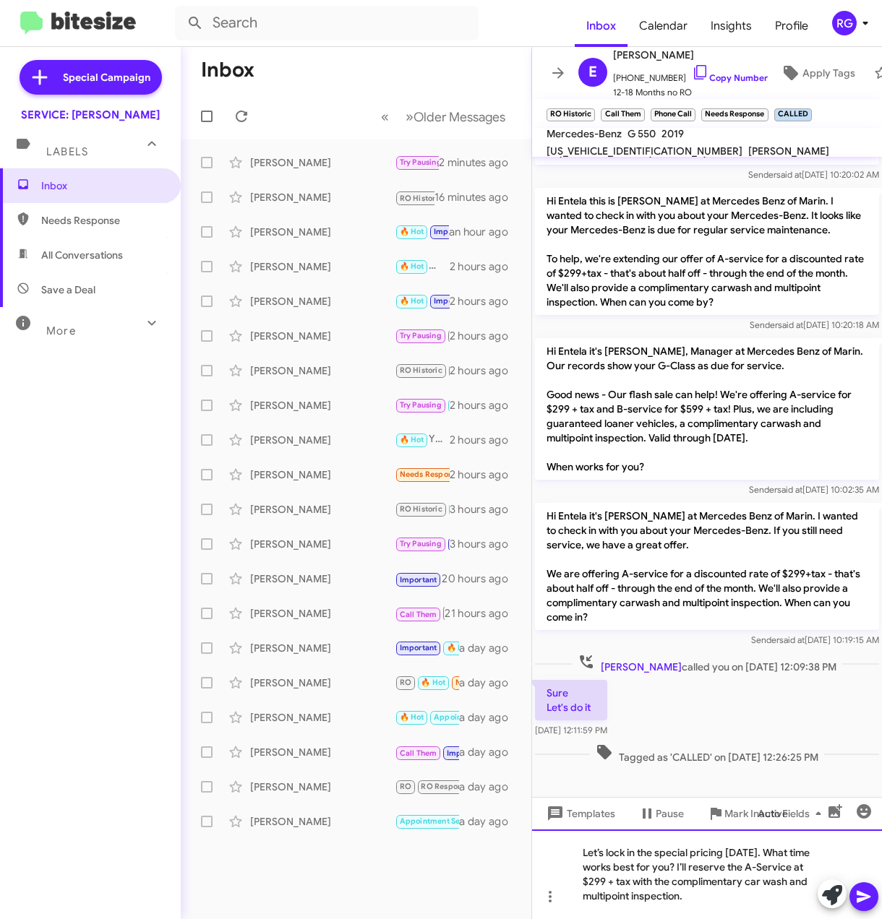
click at [639, 892] on div "Let’s lock in the special pricing [DATE]. What time works best for you? I’ll re…" at bounding box center [707, 875] width 350 height 90
click at [802, 876] on div "Let’s lock in the special pricing [DATE]. What time works best for you? I’ll re…" at bounding box center [707, 875] width 350 height 90
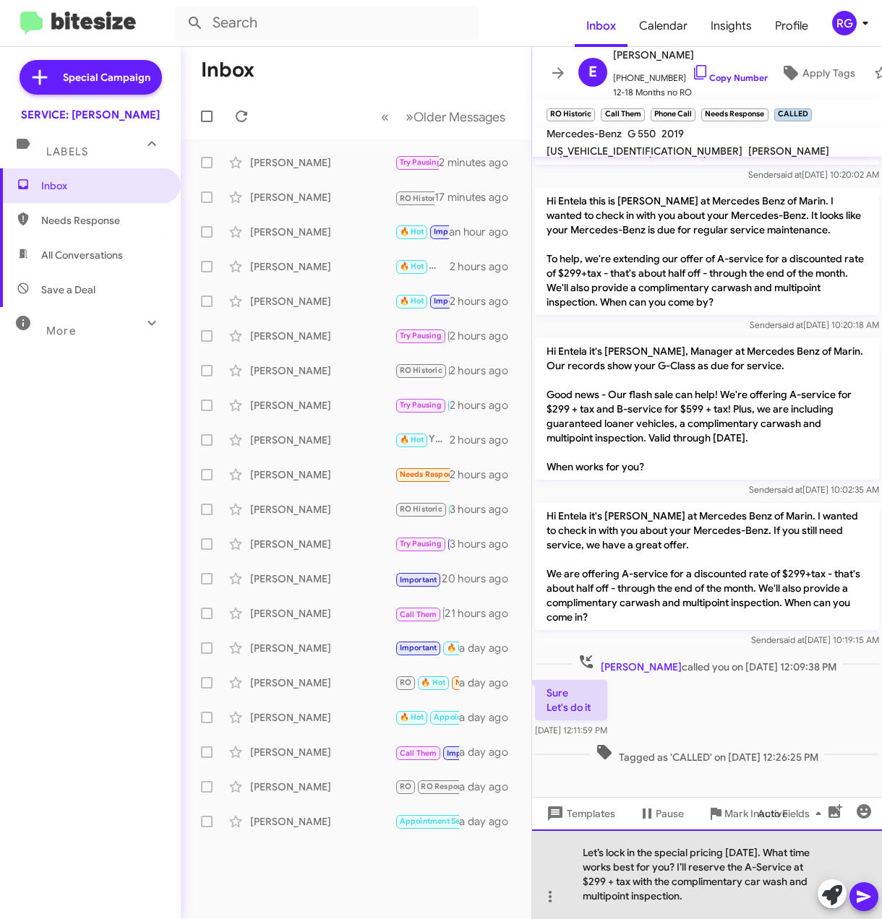
click at [778, 912] on div "Let’s lock in the special pricing [DATE]. What time works best for you? I’ll re…" at bounding box center [707, 875] width 350 height 90
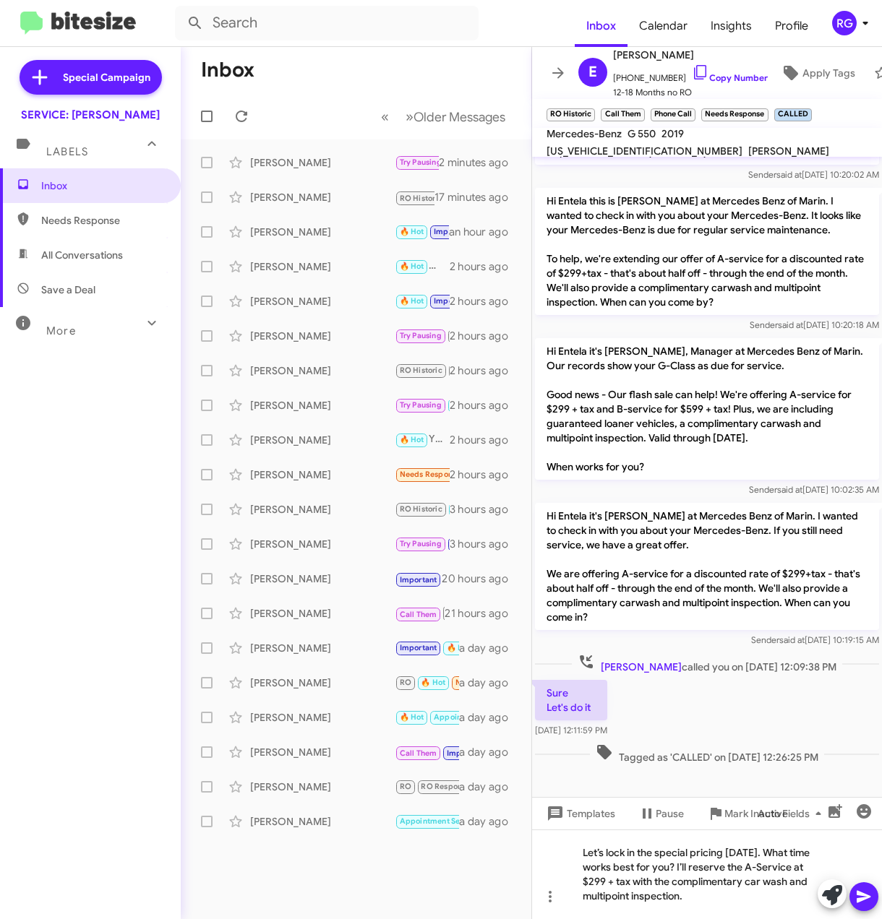
drag, startPoint x: 861, startPoint y: 897, endPoint x: 872, endPoint y: 898, distance: 10.1
click at [862, 897] on icon at bounding box center [863, 896] width 17 height 17
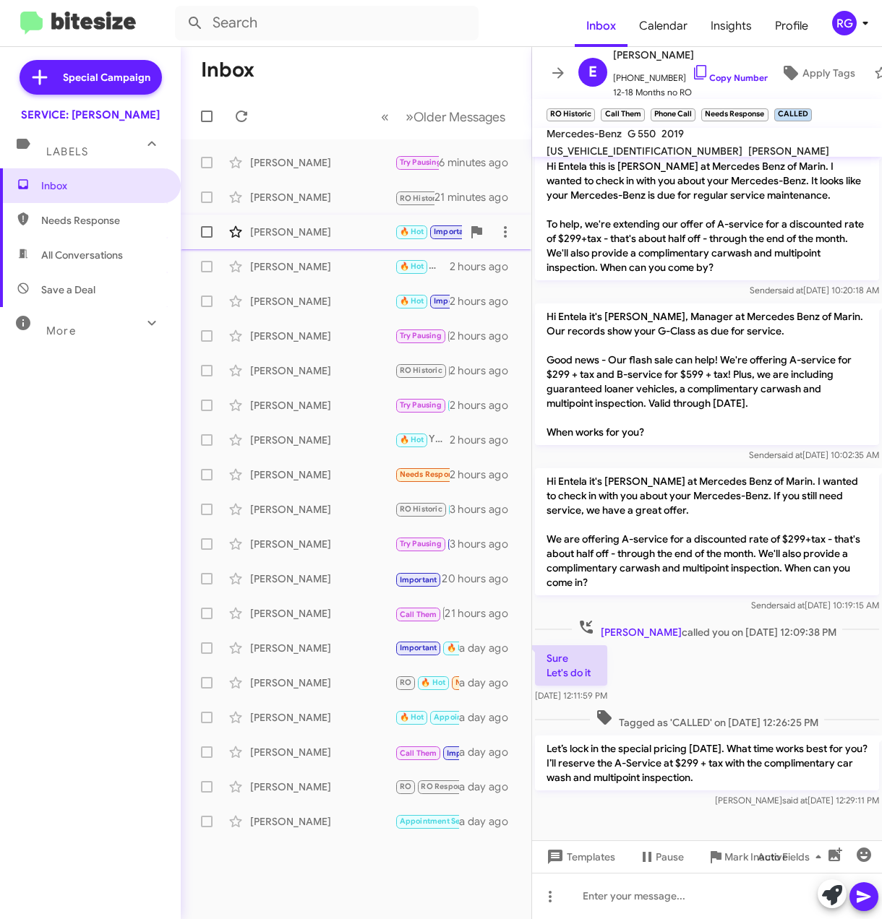
scroll to position [861, 0]
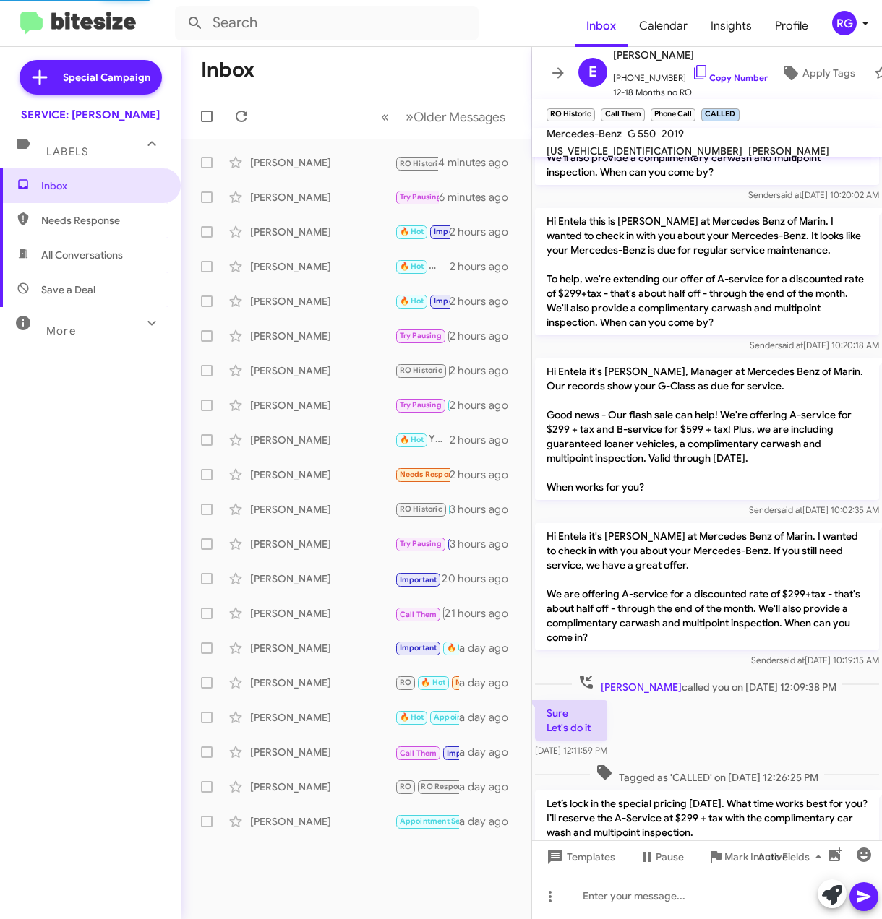
scroll to position [861, 0]
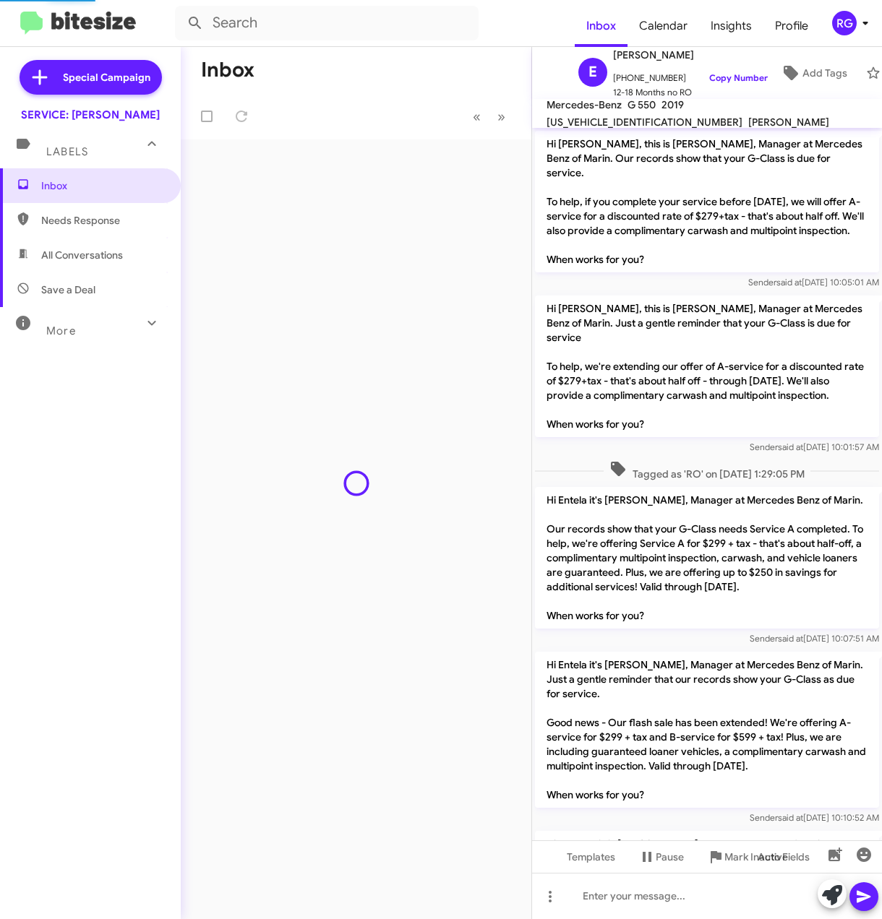
scroll to position [831, 0]
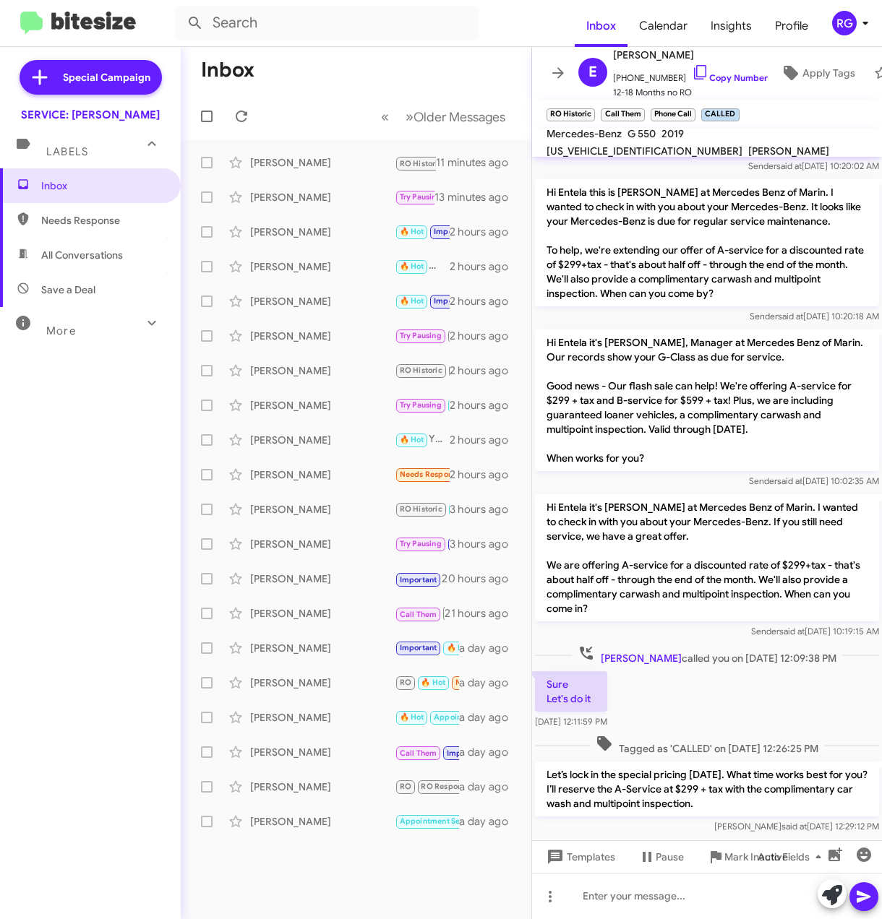
click at [22, 41] on mat-toolbar "Inbox Calendar Insights Profile RG" at bounding box center [441, 23] width 882 height 46
click at [285, 314] on span "Natalie Garett 🔥 Hot Important Try Pausing Needs Response Thank you so much! 2 …" at bounding box center [356, 301] width 351 height 35
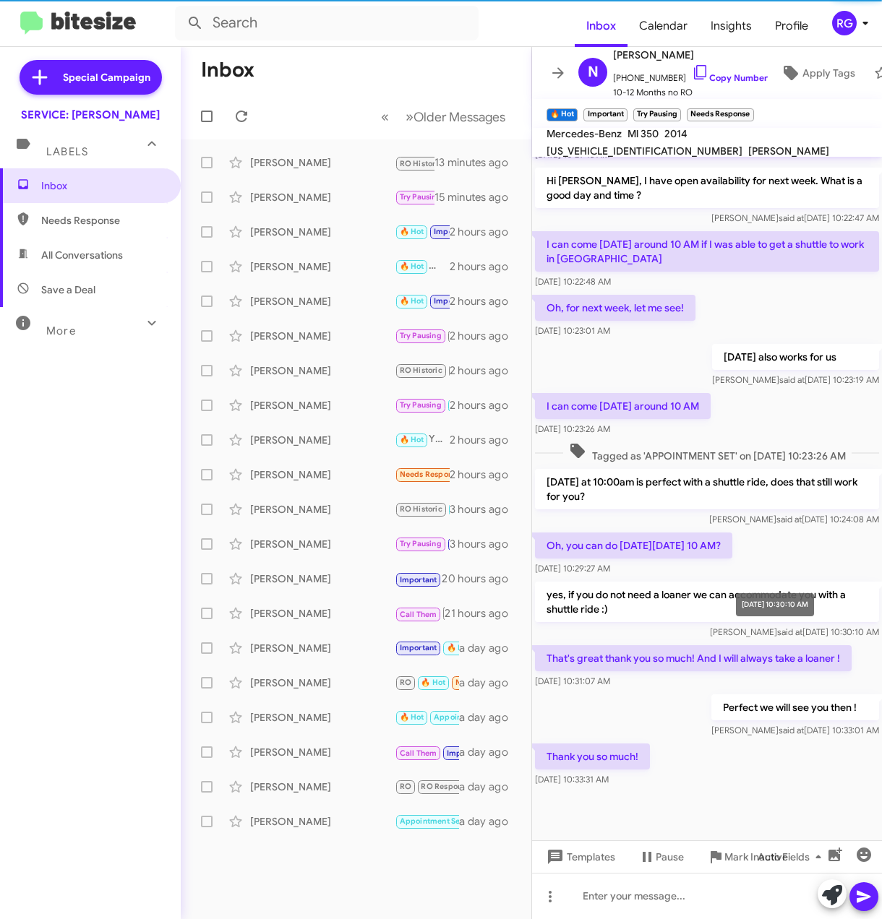
scroll to position [163, 0]
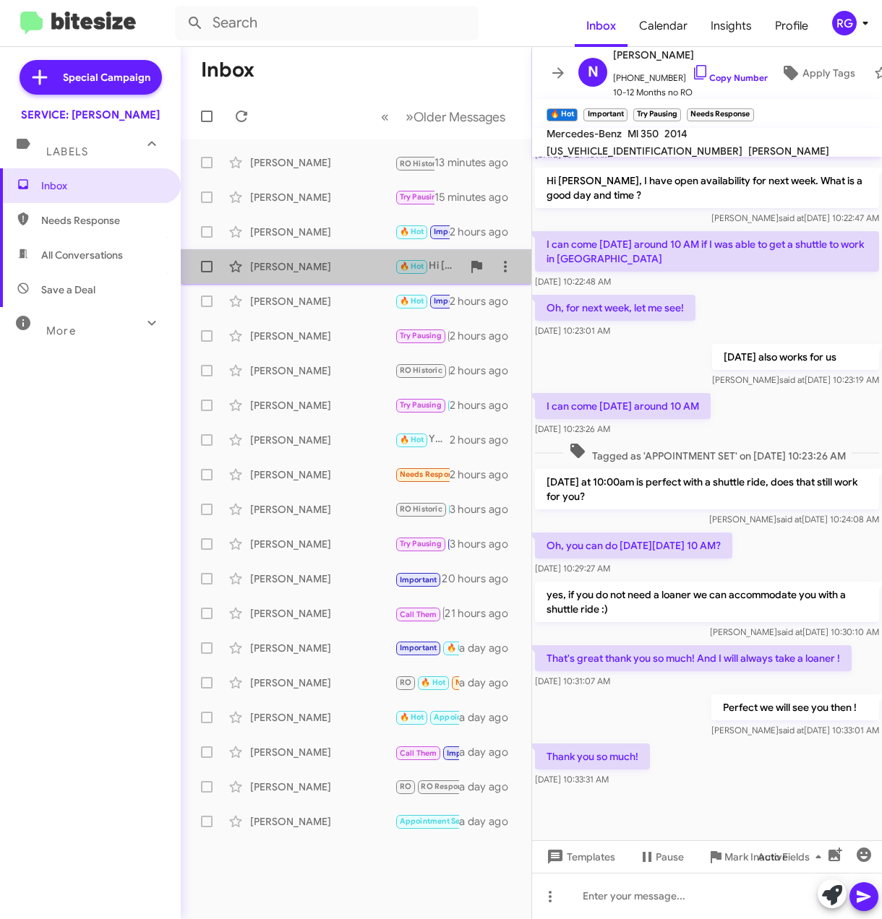
click at [298, 272] on div "[PERSON_NAME]" at bounding box center [322, 266] width 145 height 14
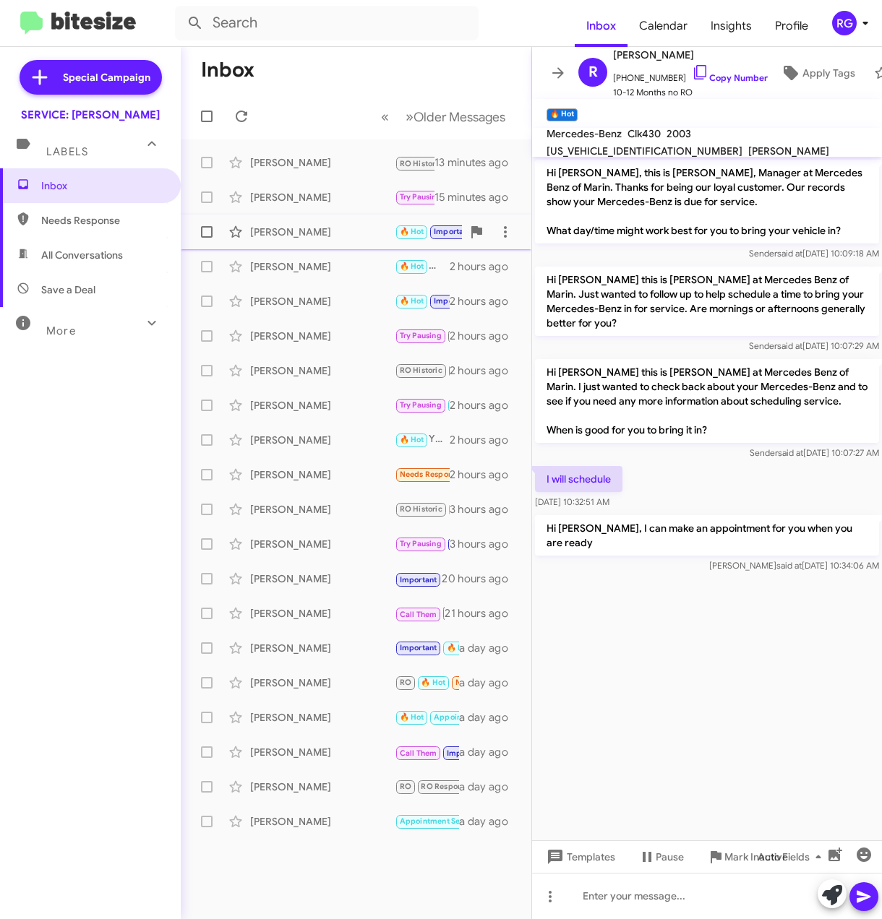
click at [322, 238] on div "[PERSON_NAME]" at bounding box center [322, 232] width 145 height 14
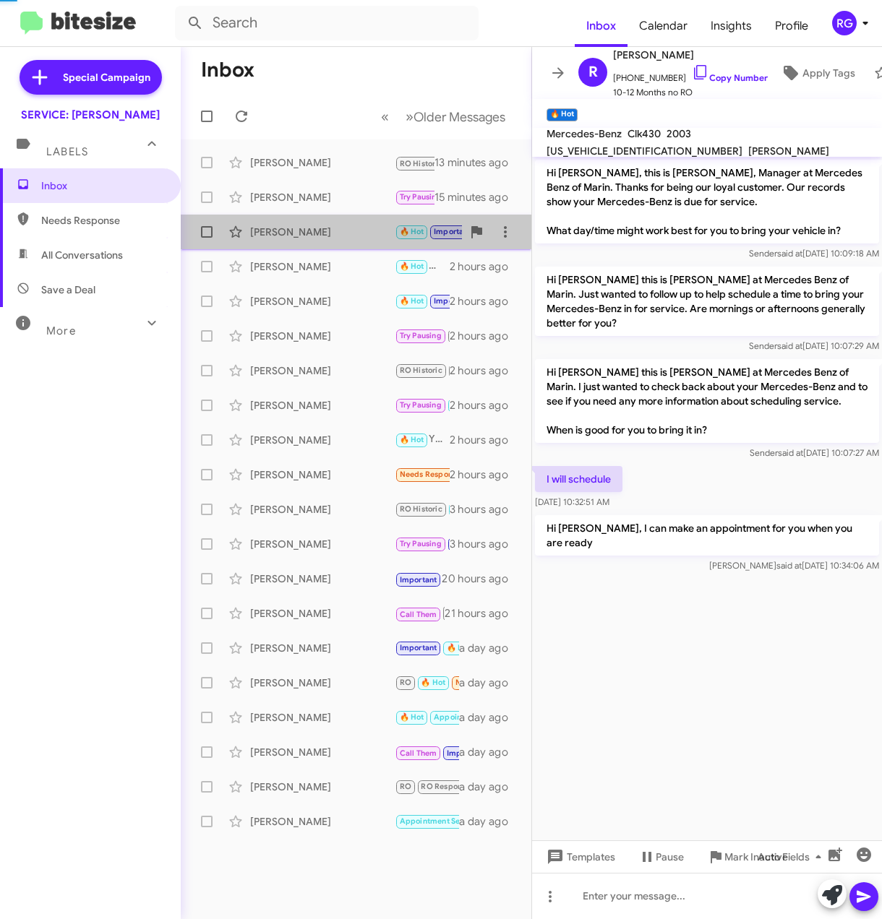
scroll to position [46, 0]
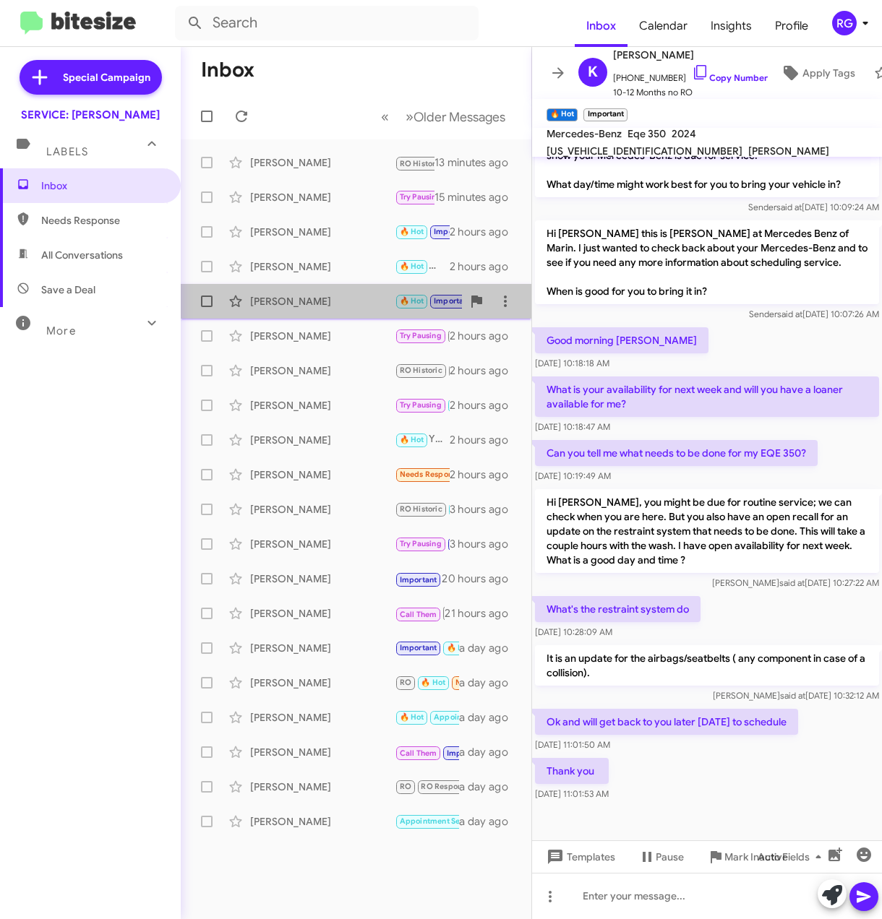
click at [324, 289] on div "Natalie Garett 🔥 Hot Important Try Pausing Needs Response Thank you so much! 2 …" at bounding box center [355, 301] width 327 height 29
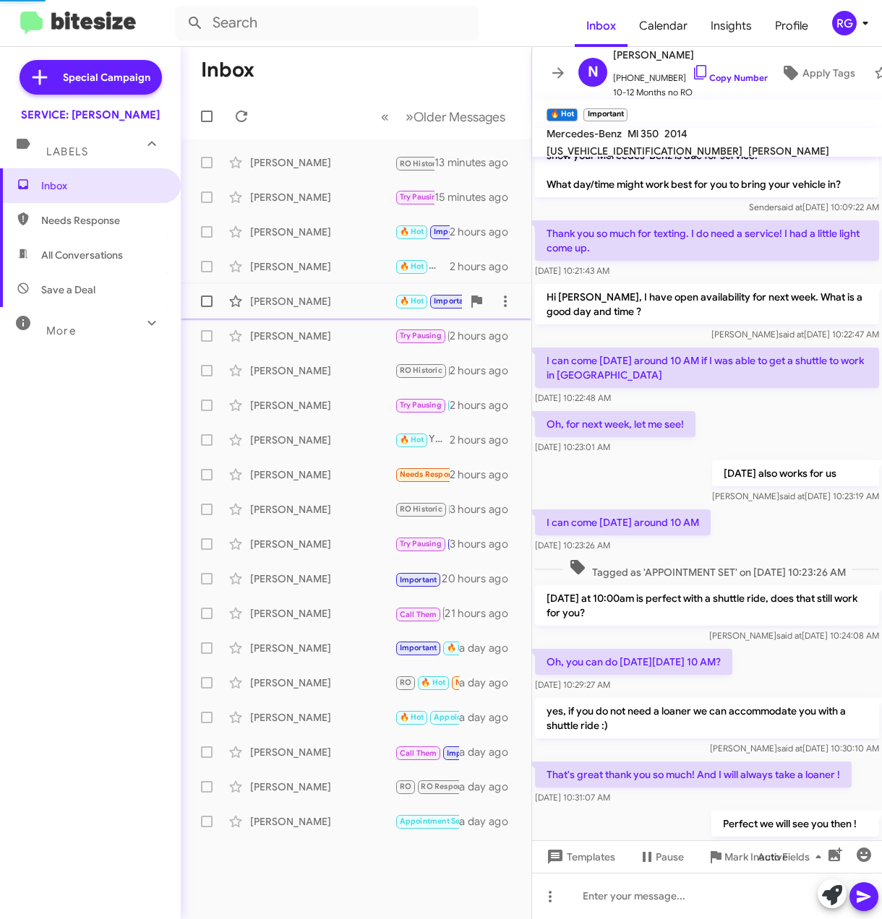
scroll to position [163, 0]
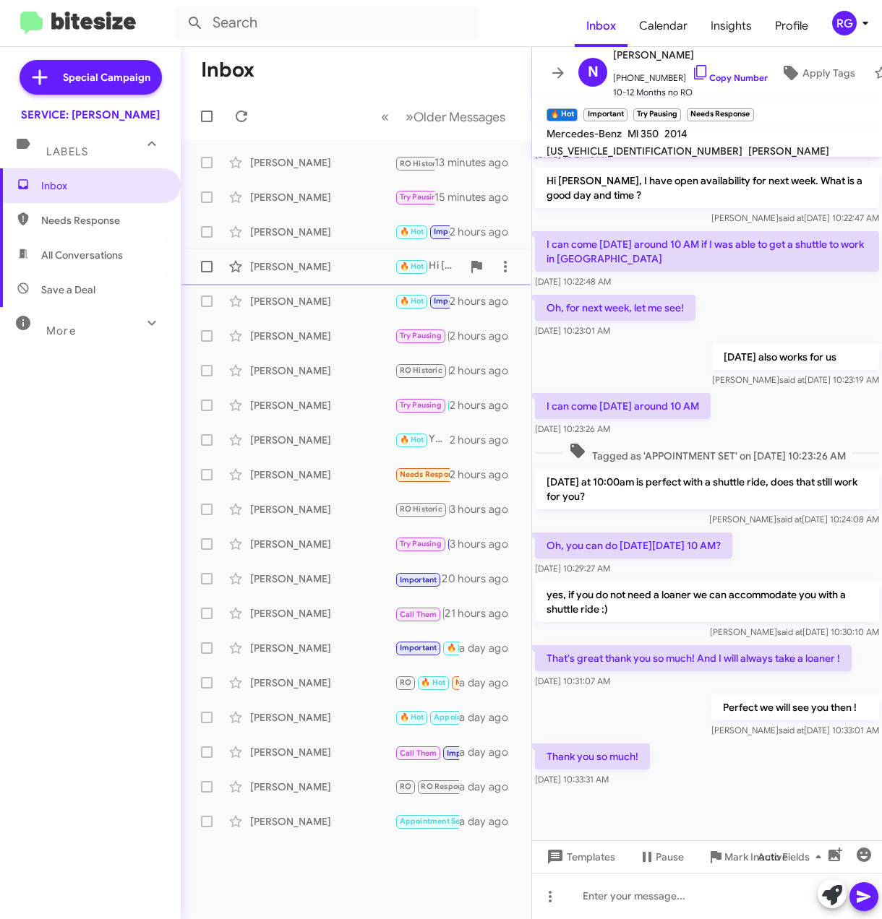
click at [336, 266] on div "[PERSON_NAME]" at bounding box center [322, 266] width 145 height 14
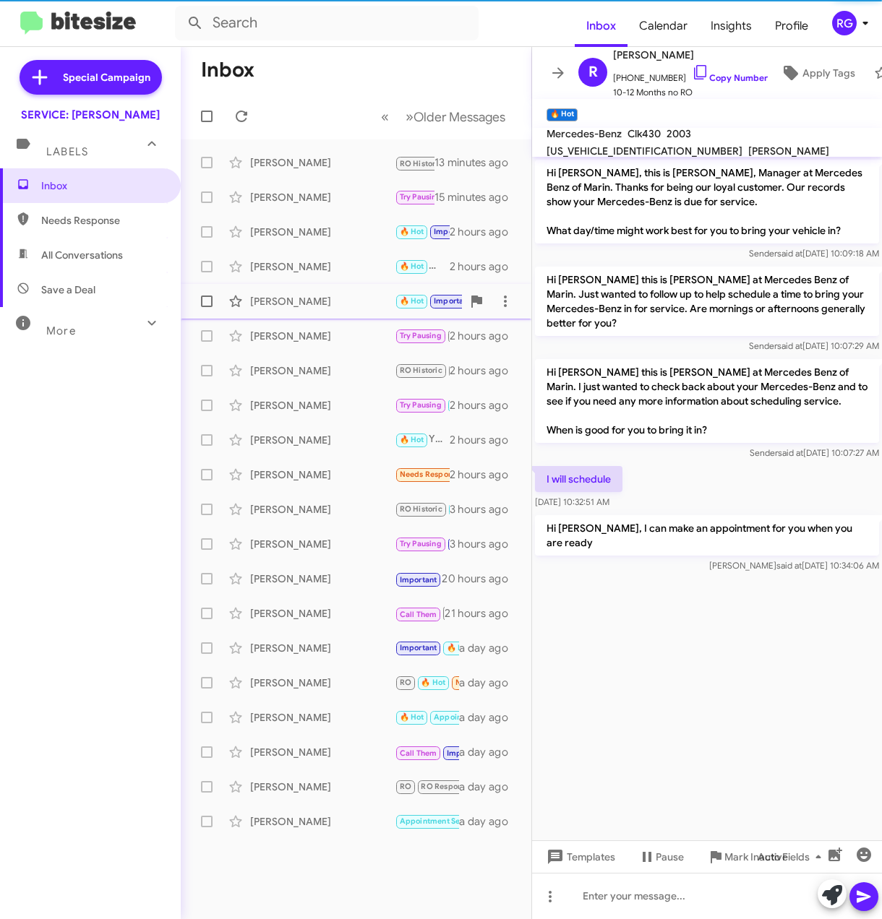
click at [336, 293] on div "Natalie Garett 🔥 Hot Important Try Pausing Needs Response Thank you so much! 2 …" at bounding box center [355, 301] width 327 height 29
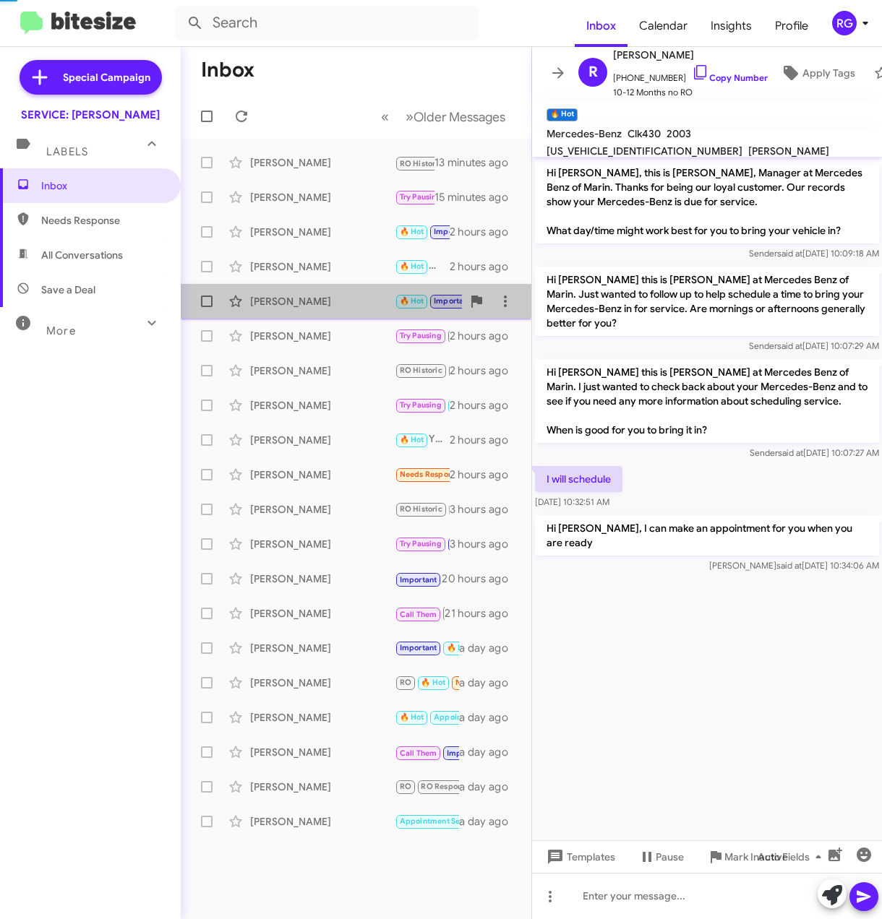
scroll to position [163, 0]
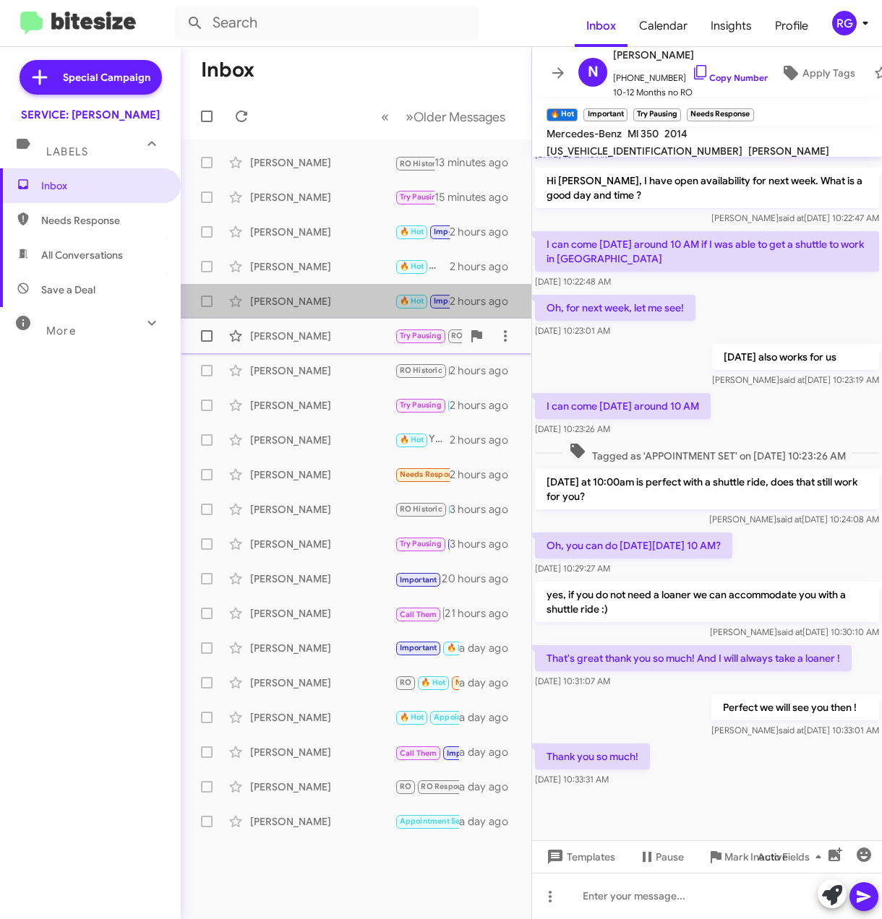
click at [339, 319] on mat-action-list "Entela Wolberg RO Historic Call Them CALLED Let’s lock in the special pricing t…" at bounding box center [356, 489] width 351 height 700
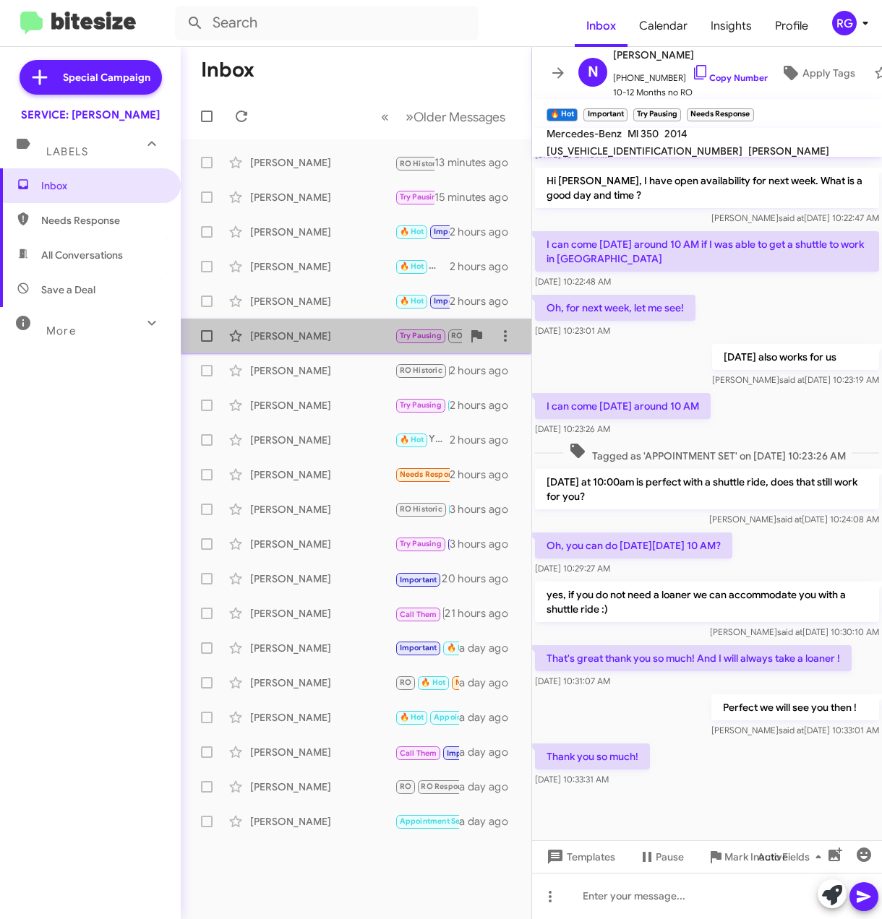
drag, startPoint x: 339, startPoint y: 319, endPoint x: 343, endPoint y: 331, distance: 12.8
click at [343, 331] on div "[PERSON_NAME]" at bounding box center [322, 336] width 145 height 14
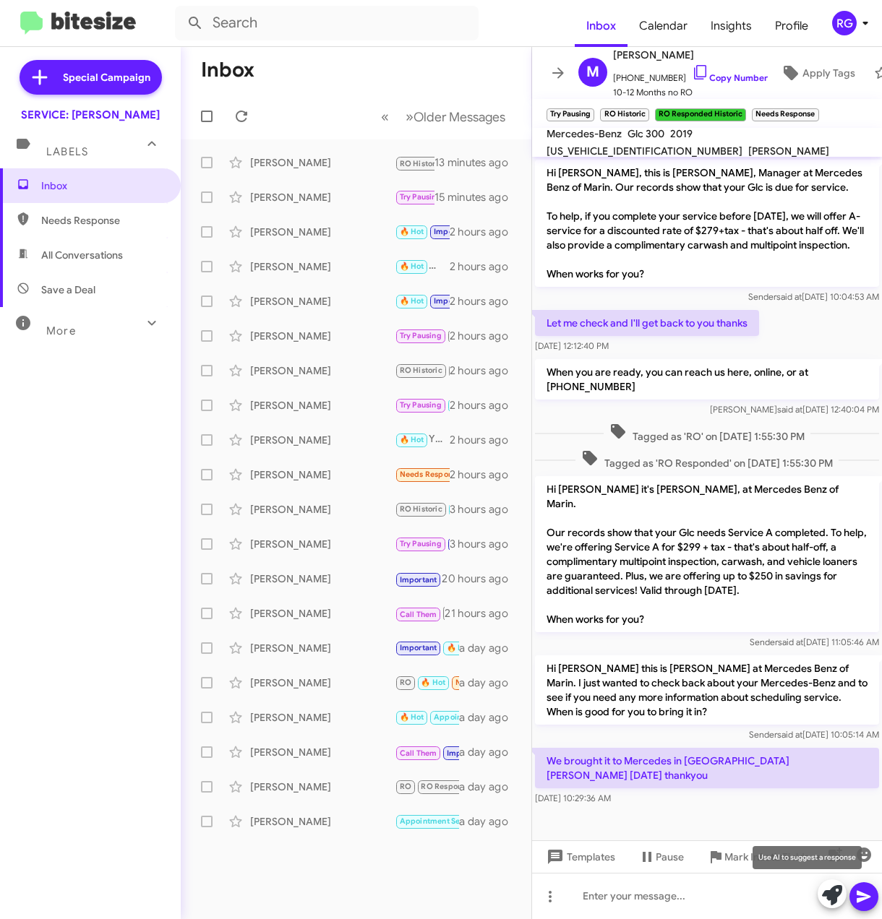
click at [838, 895] on icon at bounding box center [832, 895] width 20 height 20
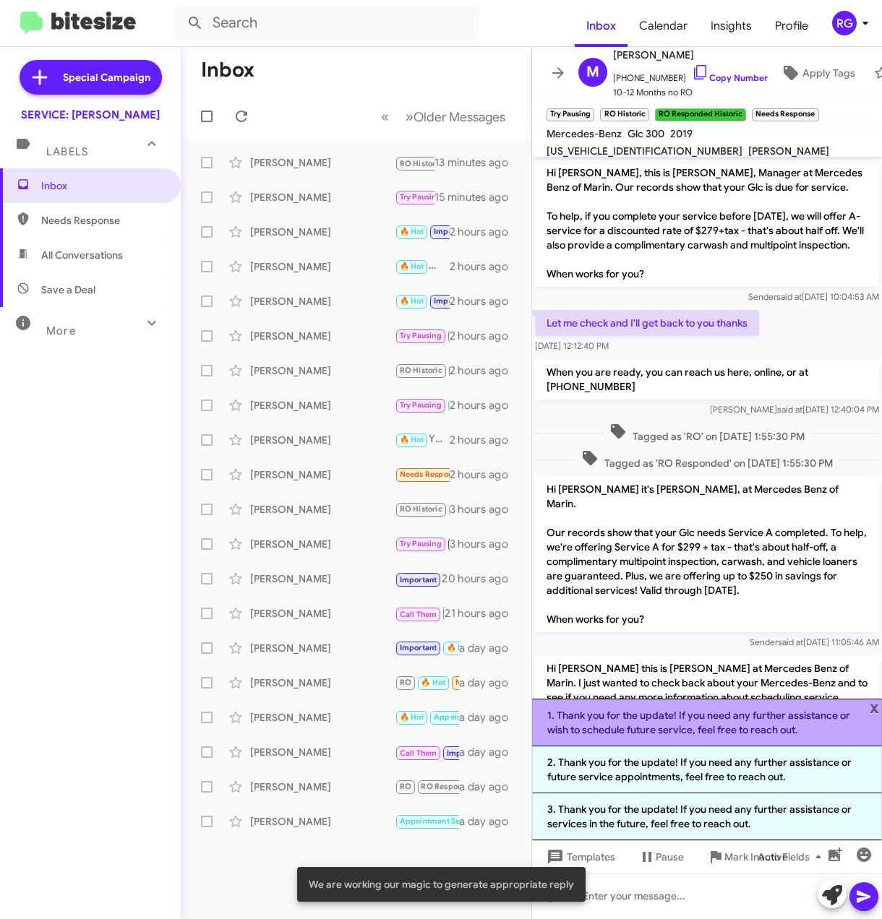
click at [770, 729] on li "1. Thank you for the update! If you need any further assistance or wish to sche…" at bounding box center [707, 723] width 350 height 48
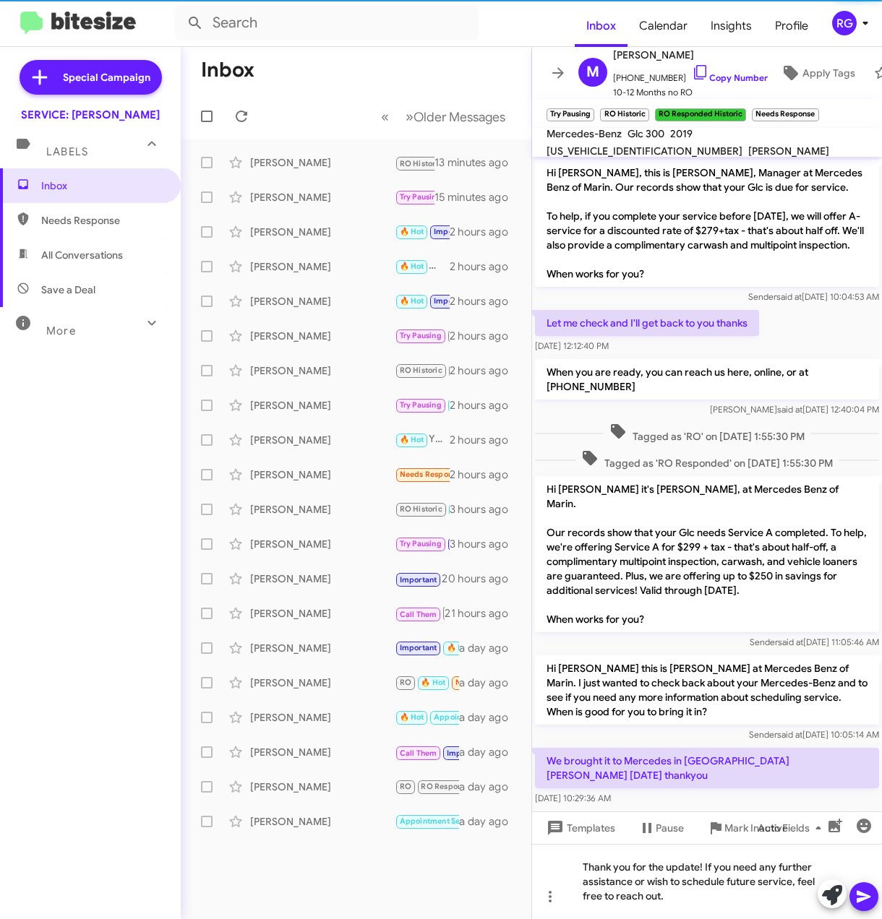
click at [859, 891] on icon at bounding box center [863, 896] width 17 height 17
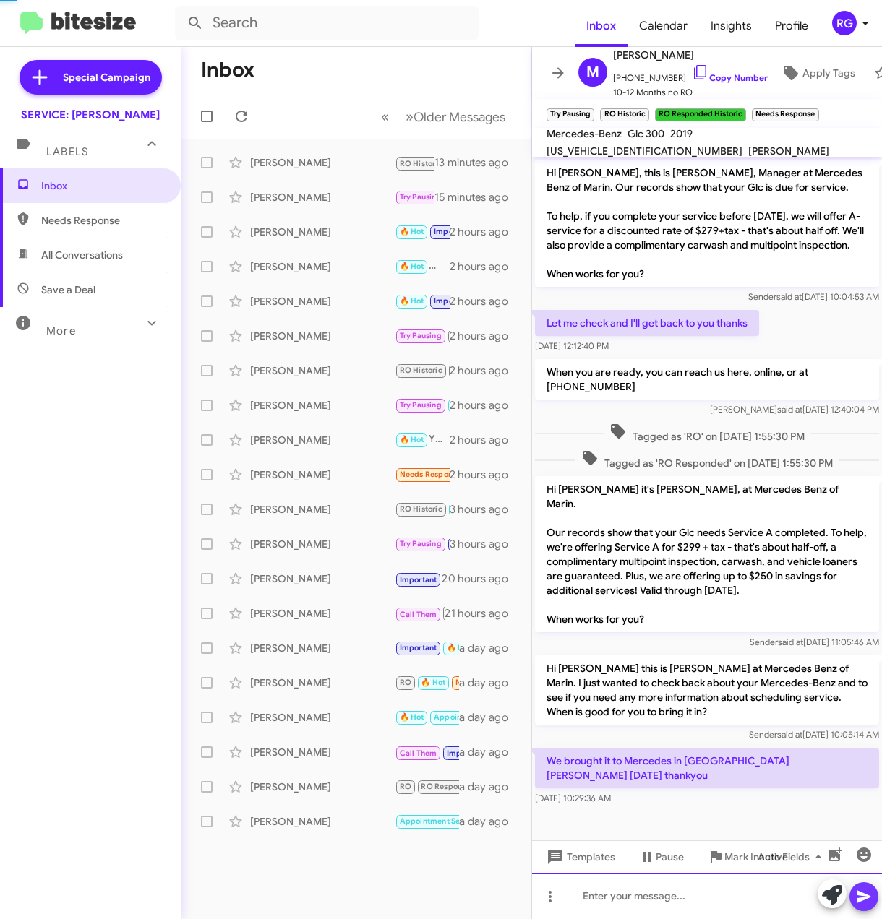
scroll to position [51, 0]
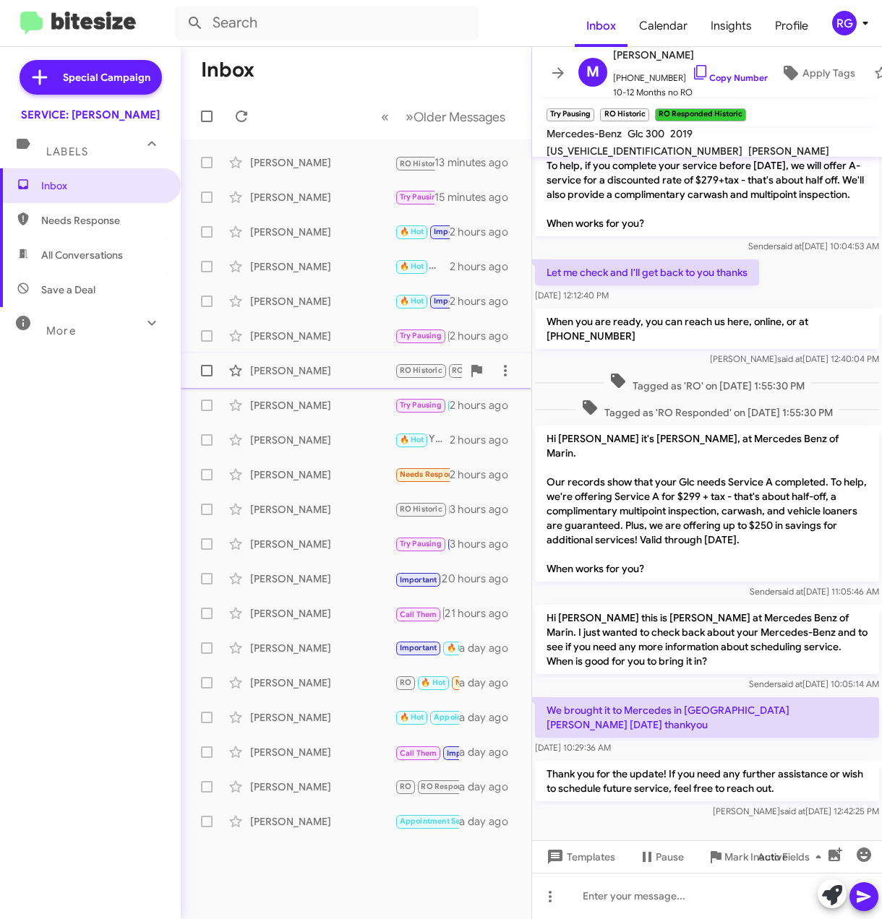
click at [309, 366] on div "[PERSON_NAME]" at bounding box center [322, 371] width 145 height 14
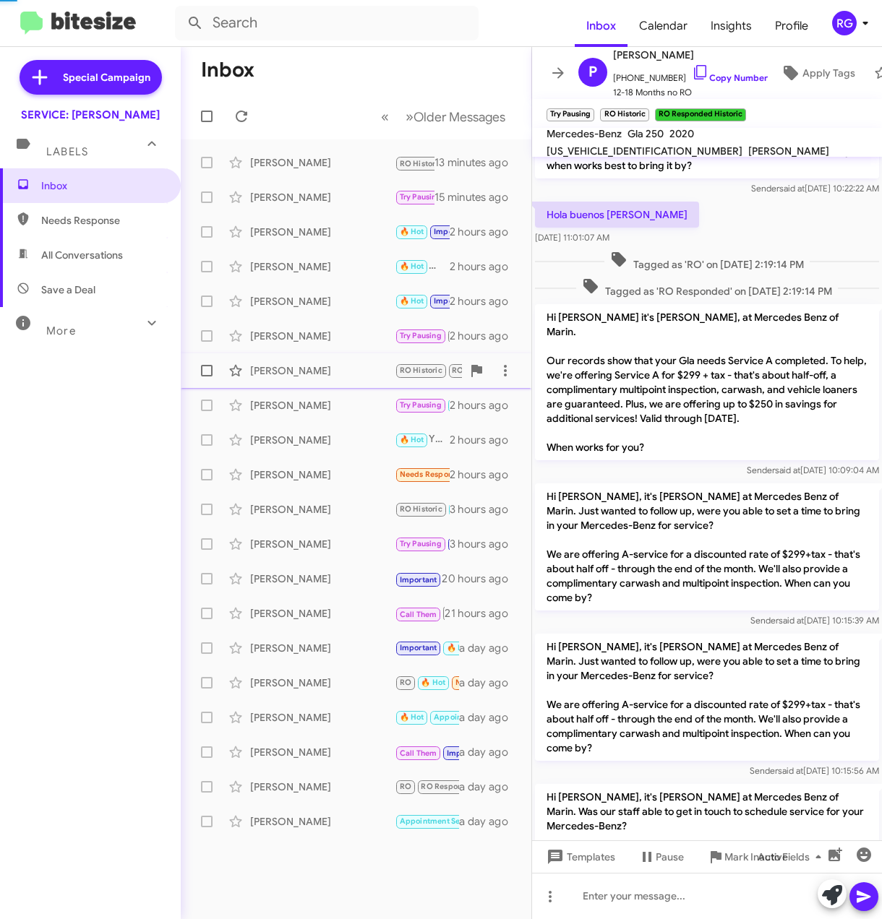
scroll to position [416, 0]
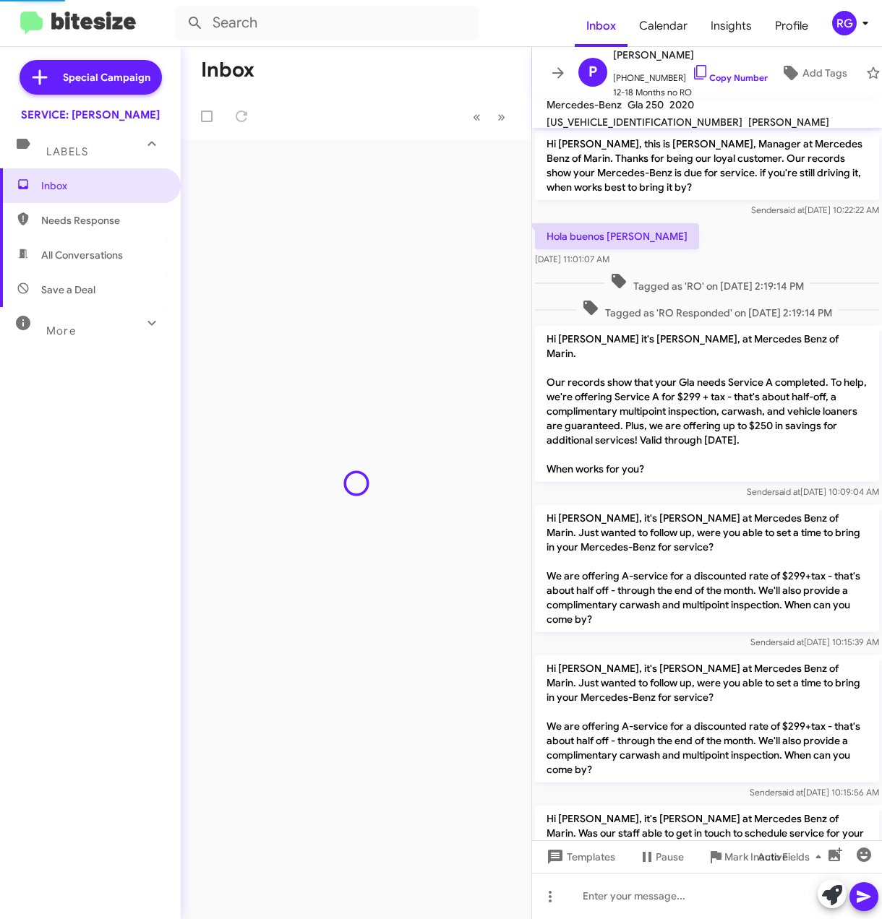
scroll to position [387, 0]
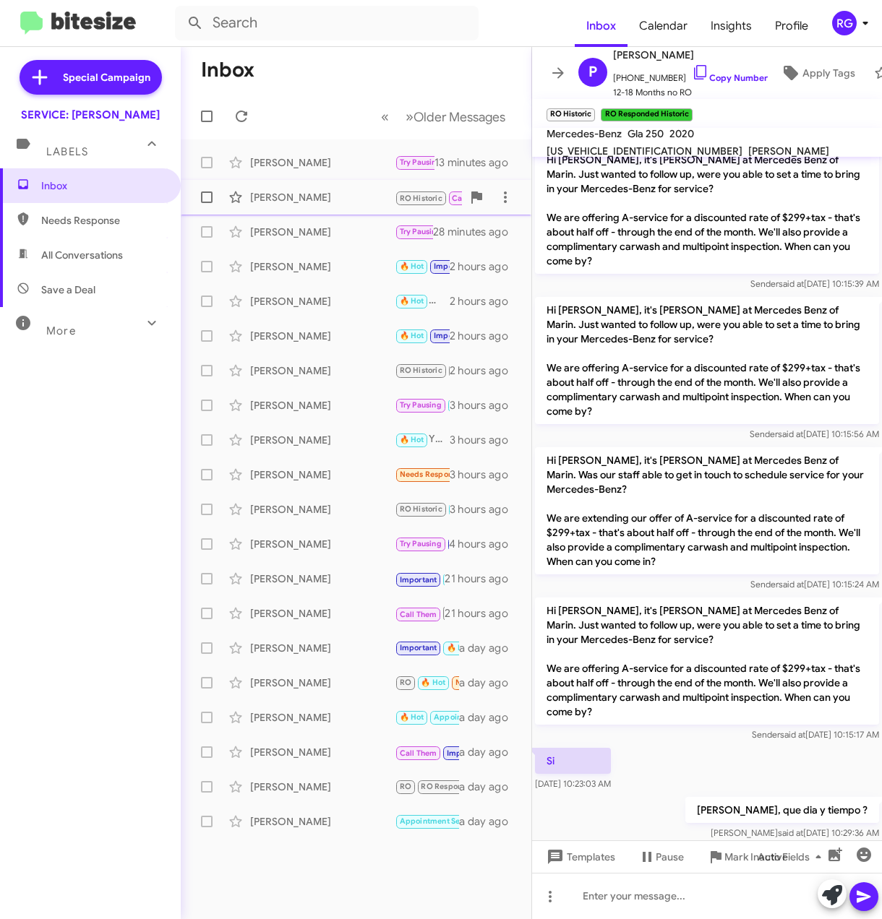
click at [356, 197] on div "[PERSON_NAME]" at bounding box center [322, 197] width 145 height 14
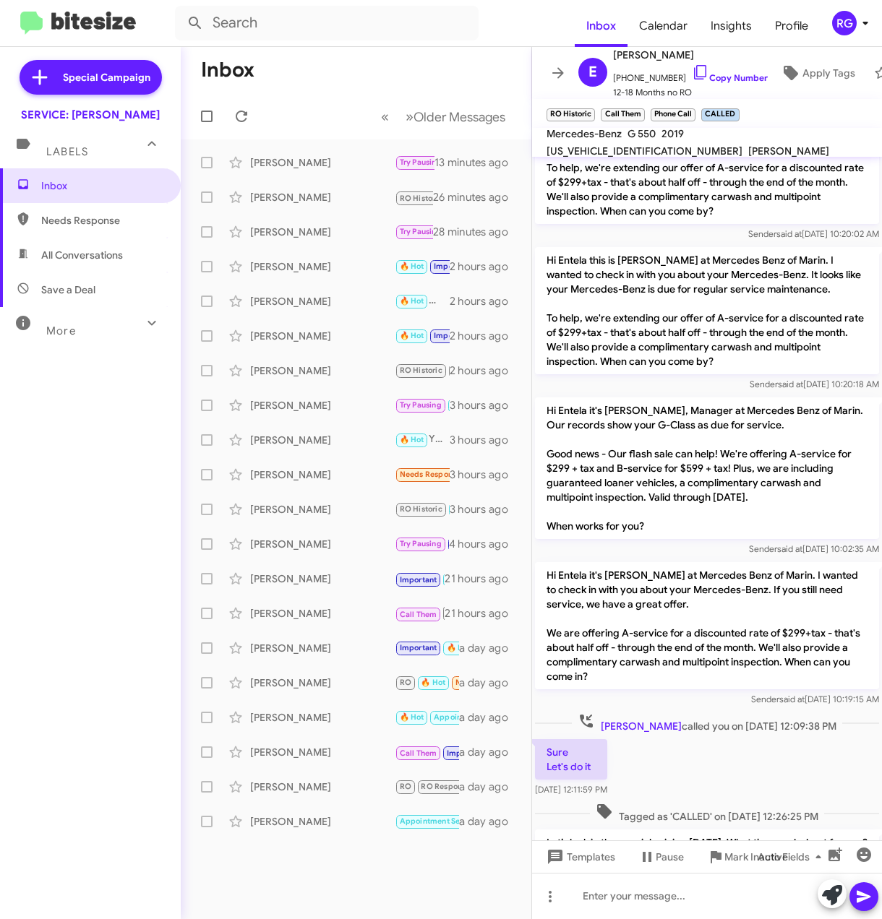
scroll to position [861, 0]
